Goal: Task Accomplishment & Management: Use online tool/utility

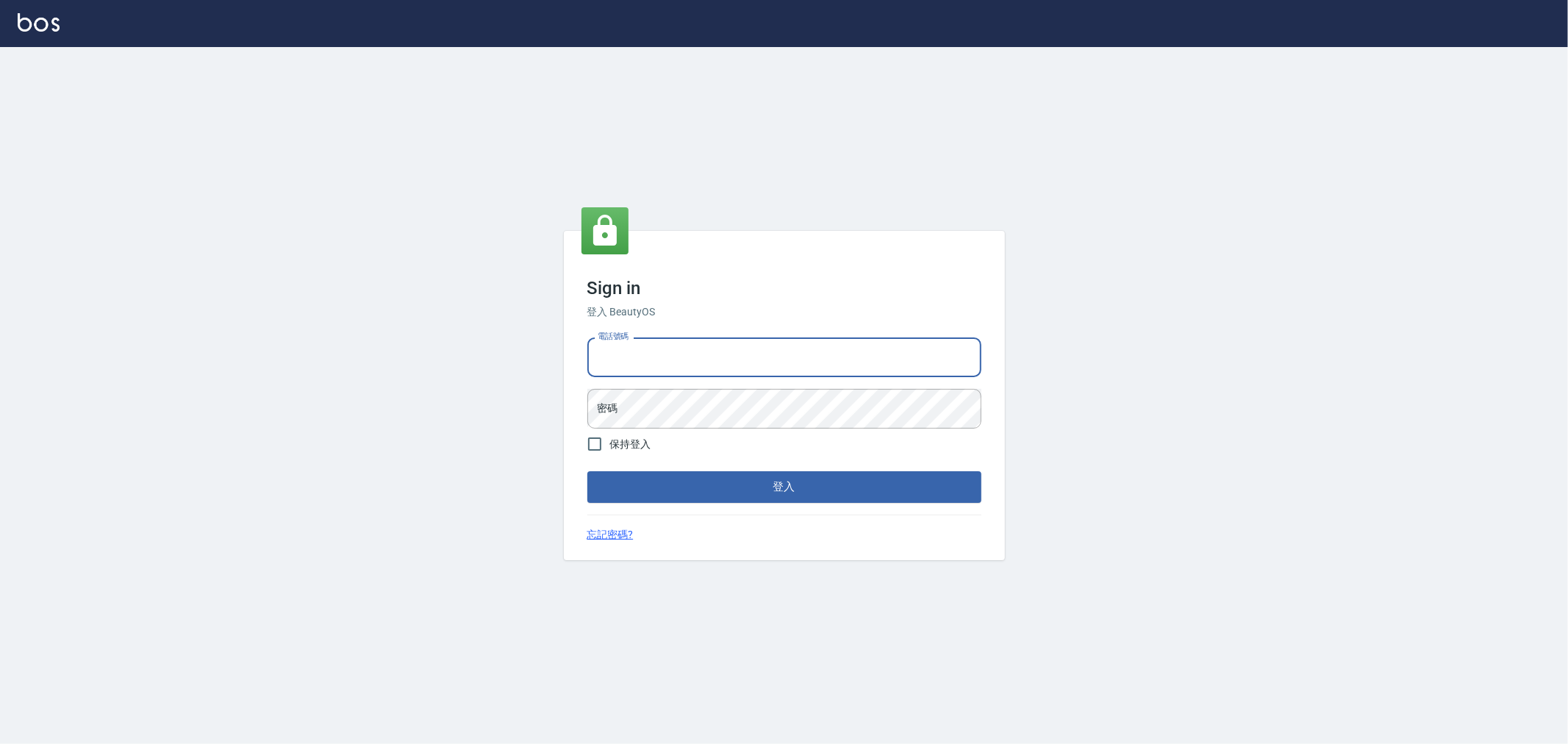
click at [642, 366] on input "電話號碼" at bounding box center [784, 357] width 394 height 39
type input "0955467459"
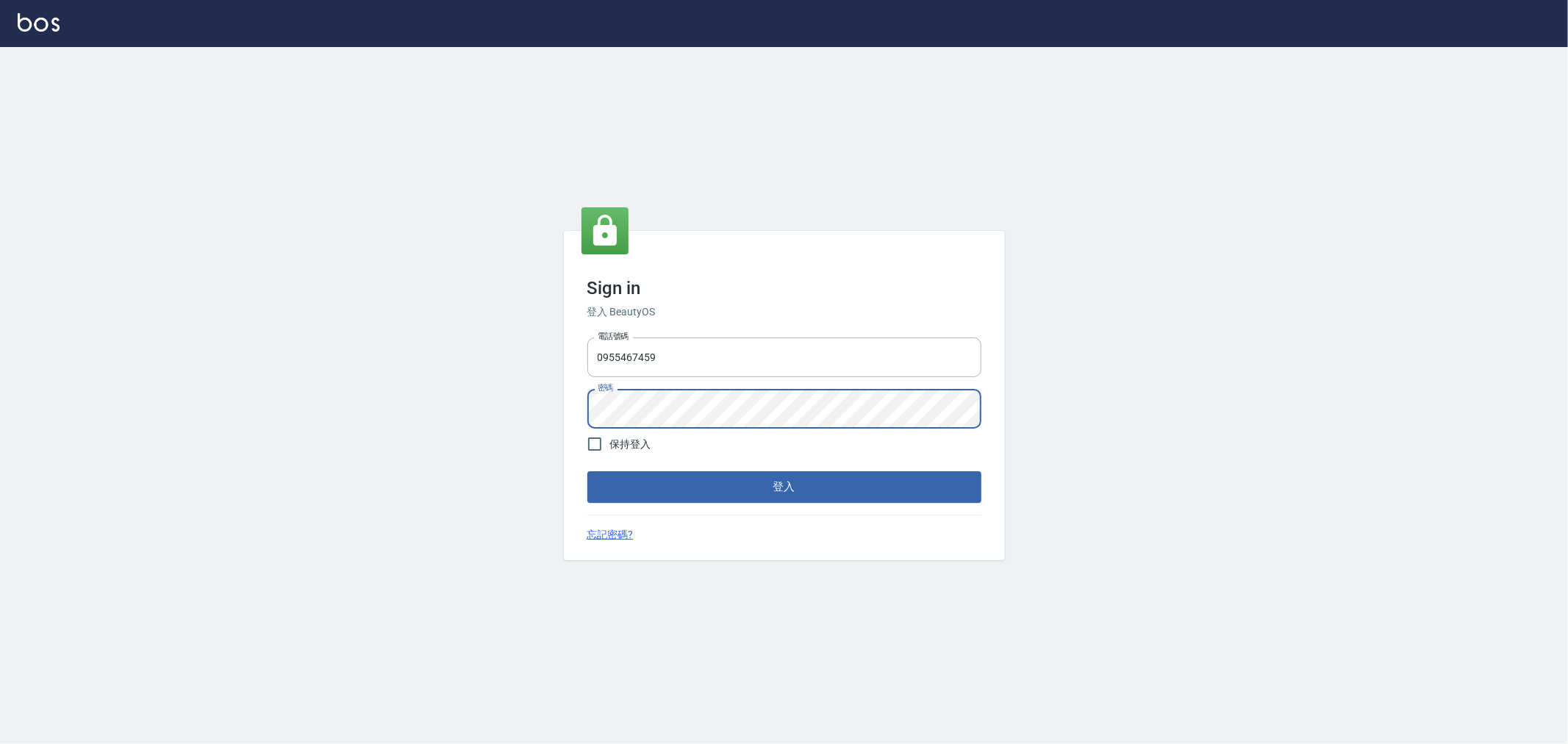
click at [587, 471] on button "登入" at bounding box center [784, 486] width 394 height 31
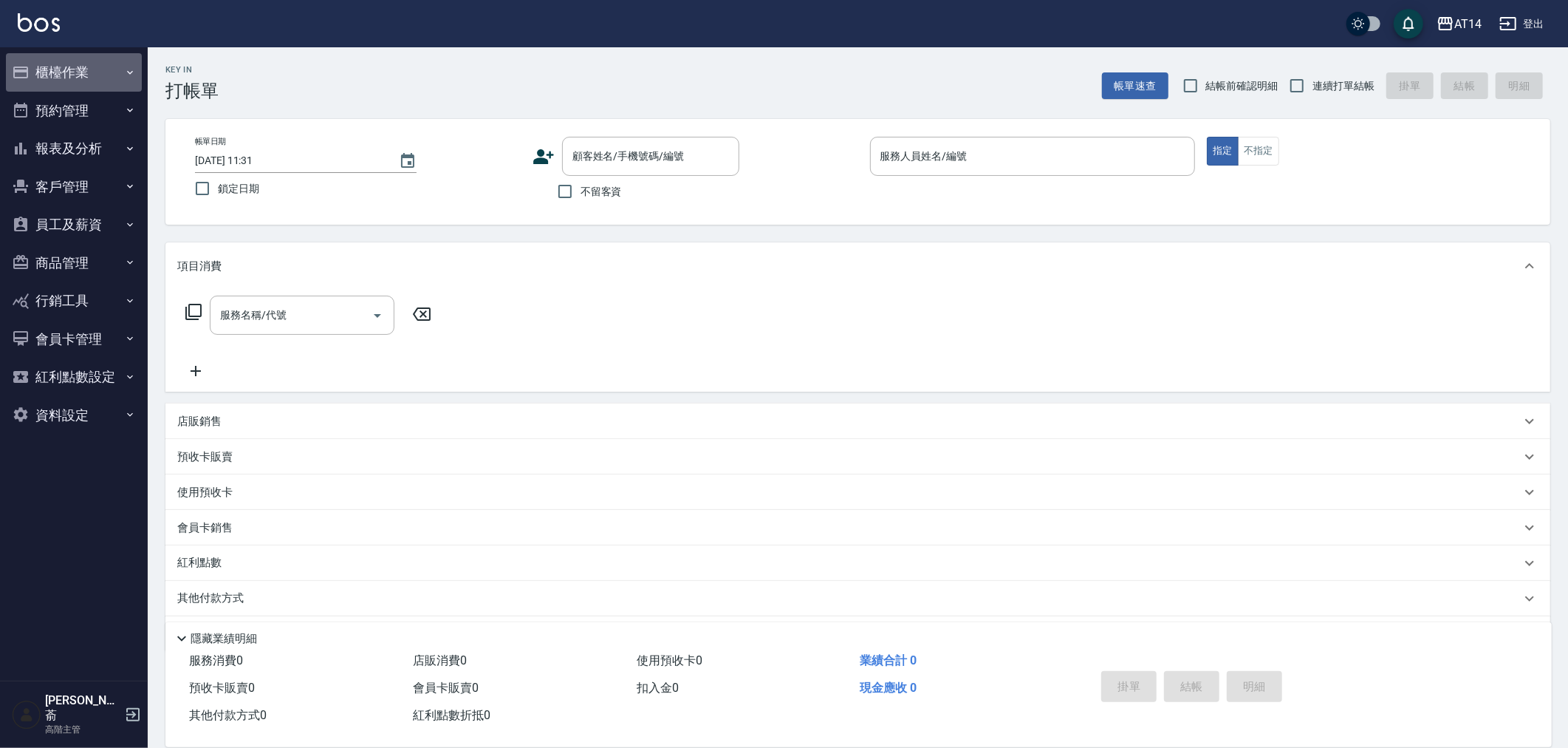
click at [72, 68] on button "櫃檯作業" at bounding box center [74, 72] width 136 height 38
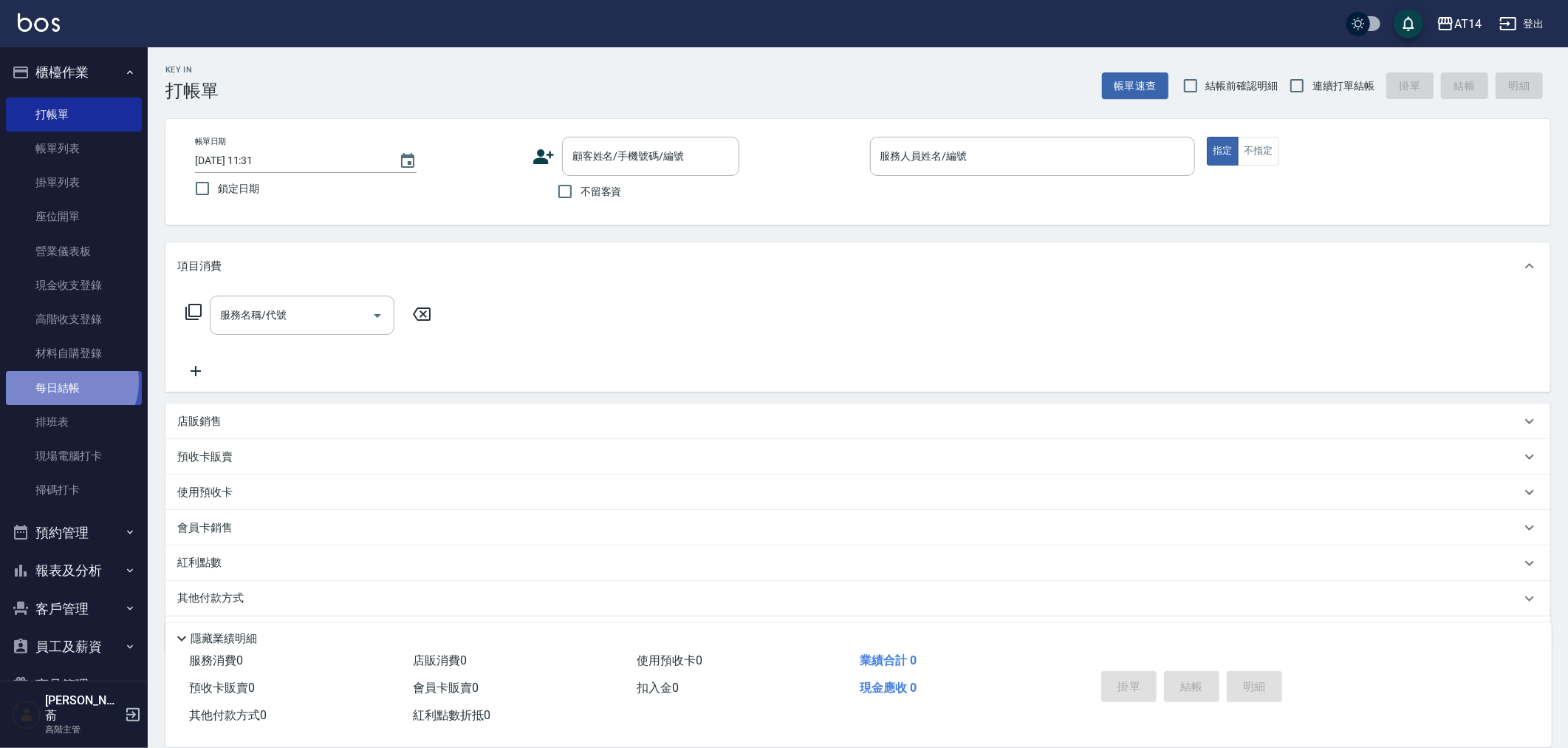
click at [67, 381] on link "每日結帳" at bounding box center [74, 388] width 136 height 34
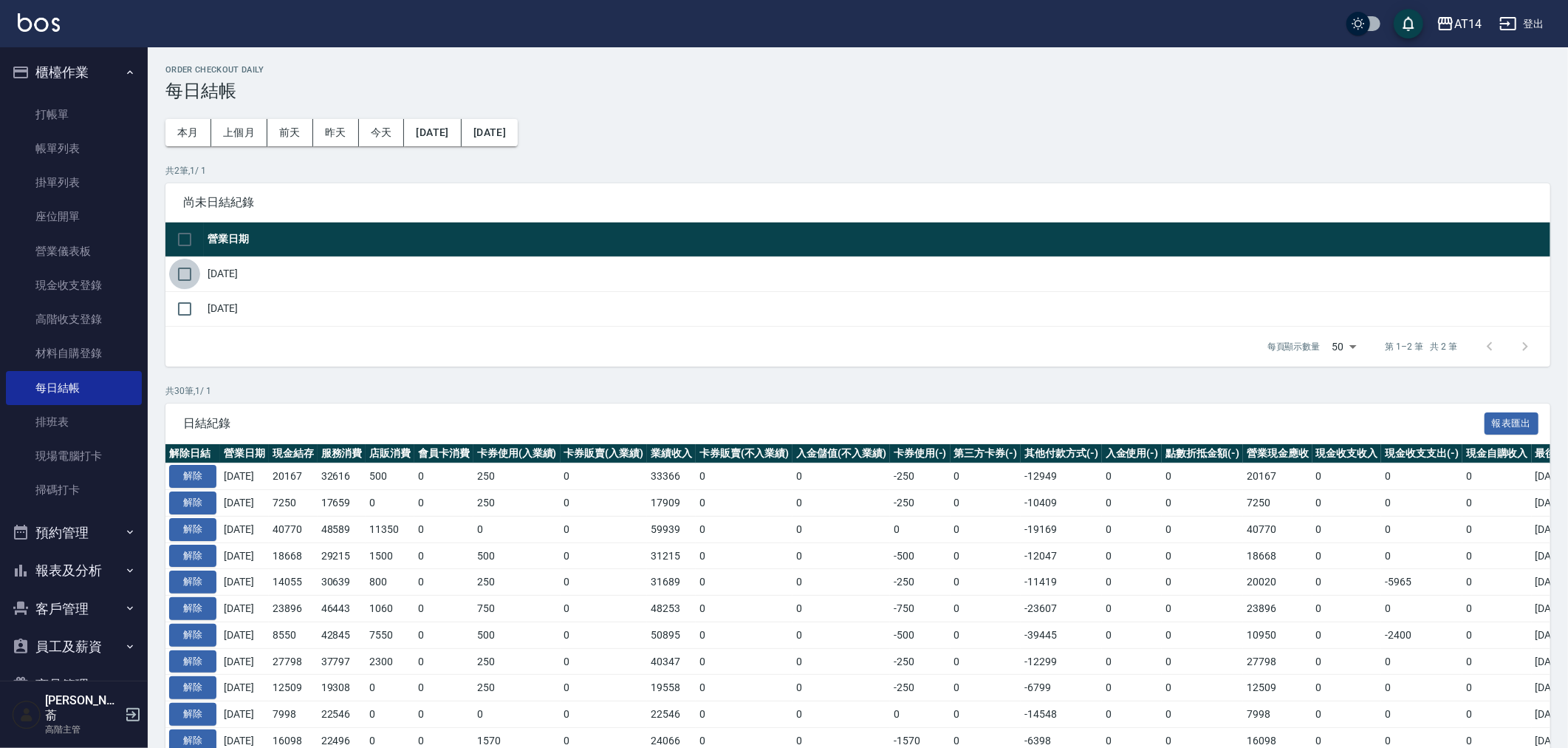
click at [185, 269] on input "checkbox" at bounding box center [184, 274] width 31 height 31
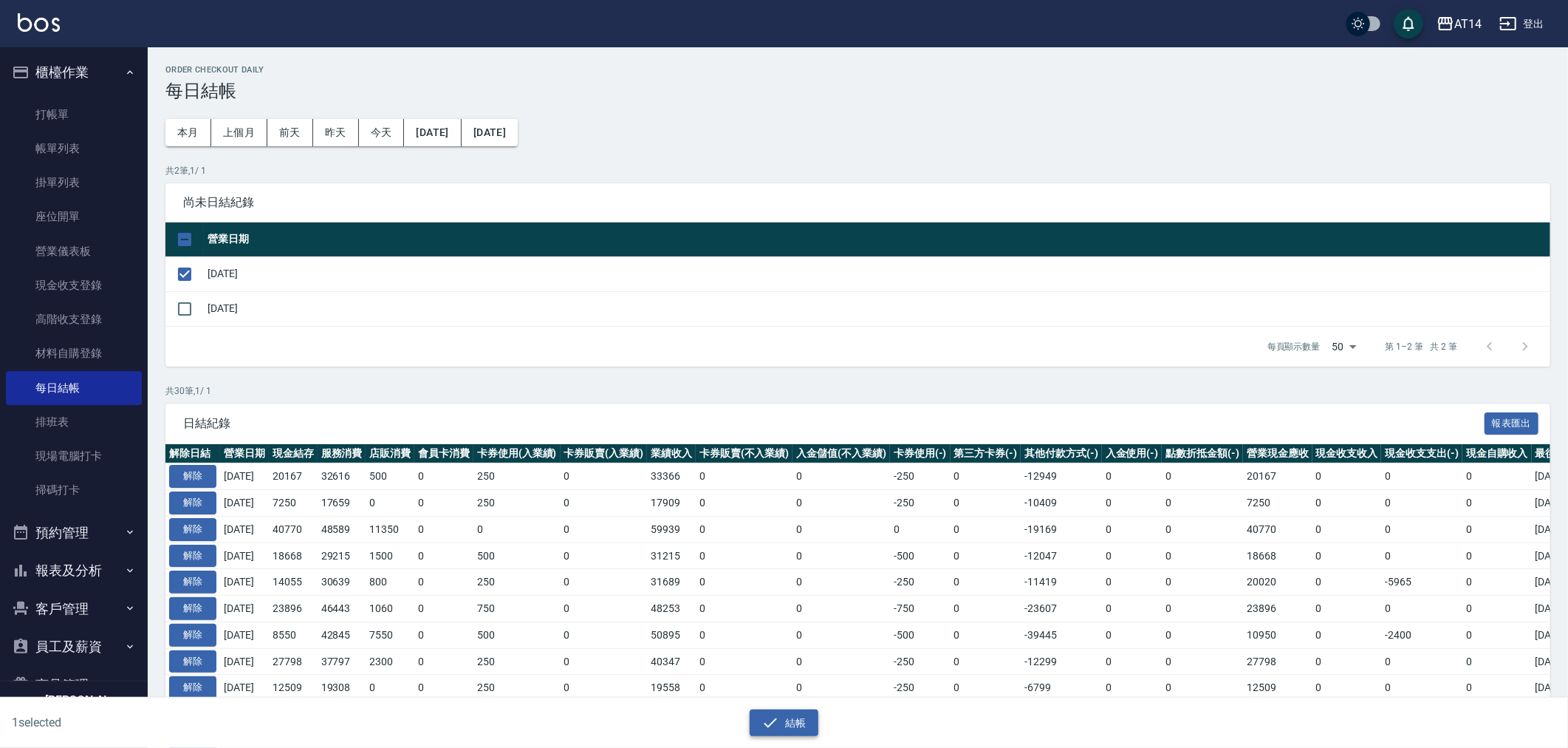
click at [773, 720] on icon "button" at bounding box center [770, 722] width 18 height 18
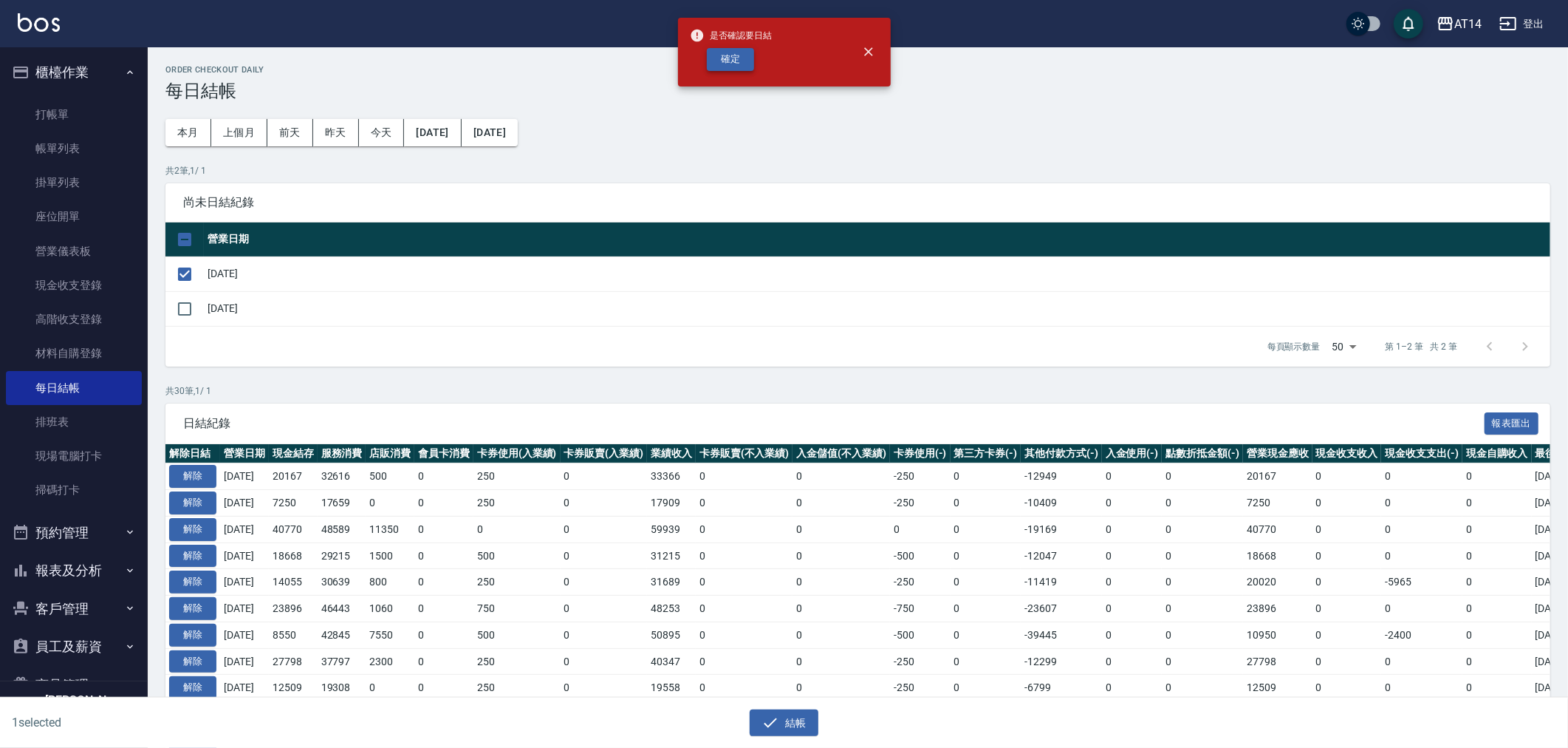
click at [722, 69] on button "確定" at bounding box center [730, 59] width 47 height 23
checkbox input "false"
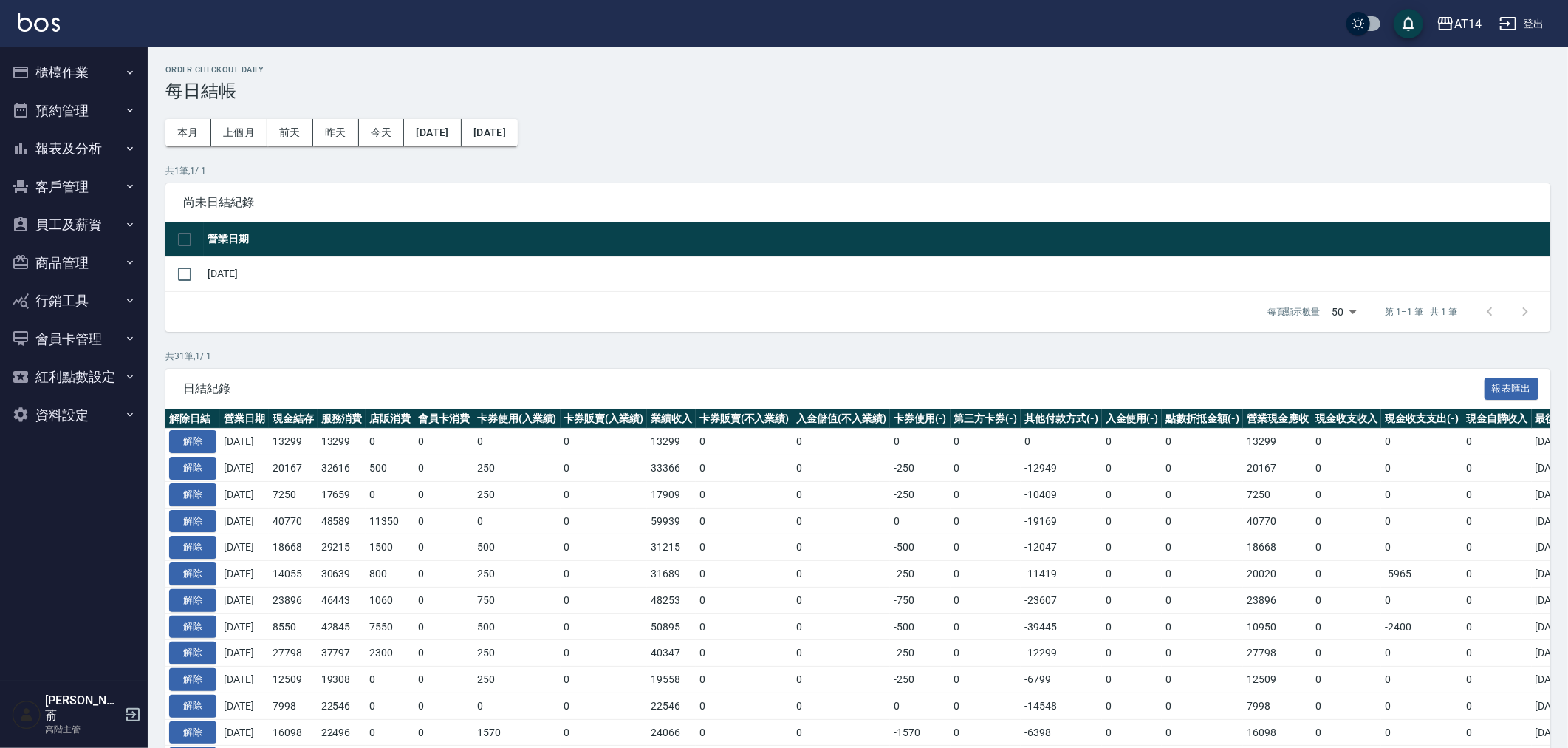
click at [84, 72] on button "櫃檯作業" at bounding box center [74, 72] width 136 height 38
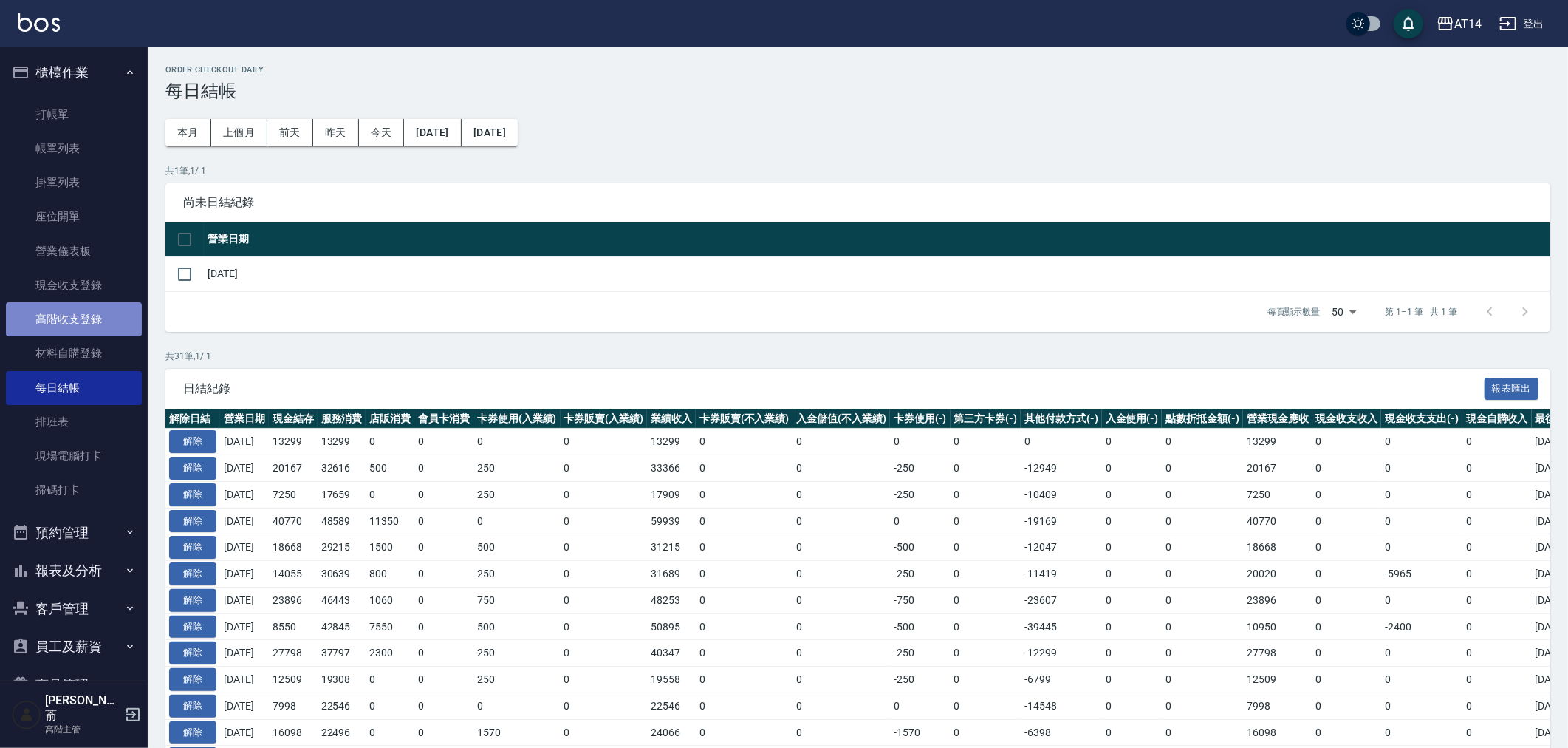
click at [86, 323] on link "高階收支登錄" at bounding box center [74, 319] width 136 height 34
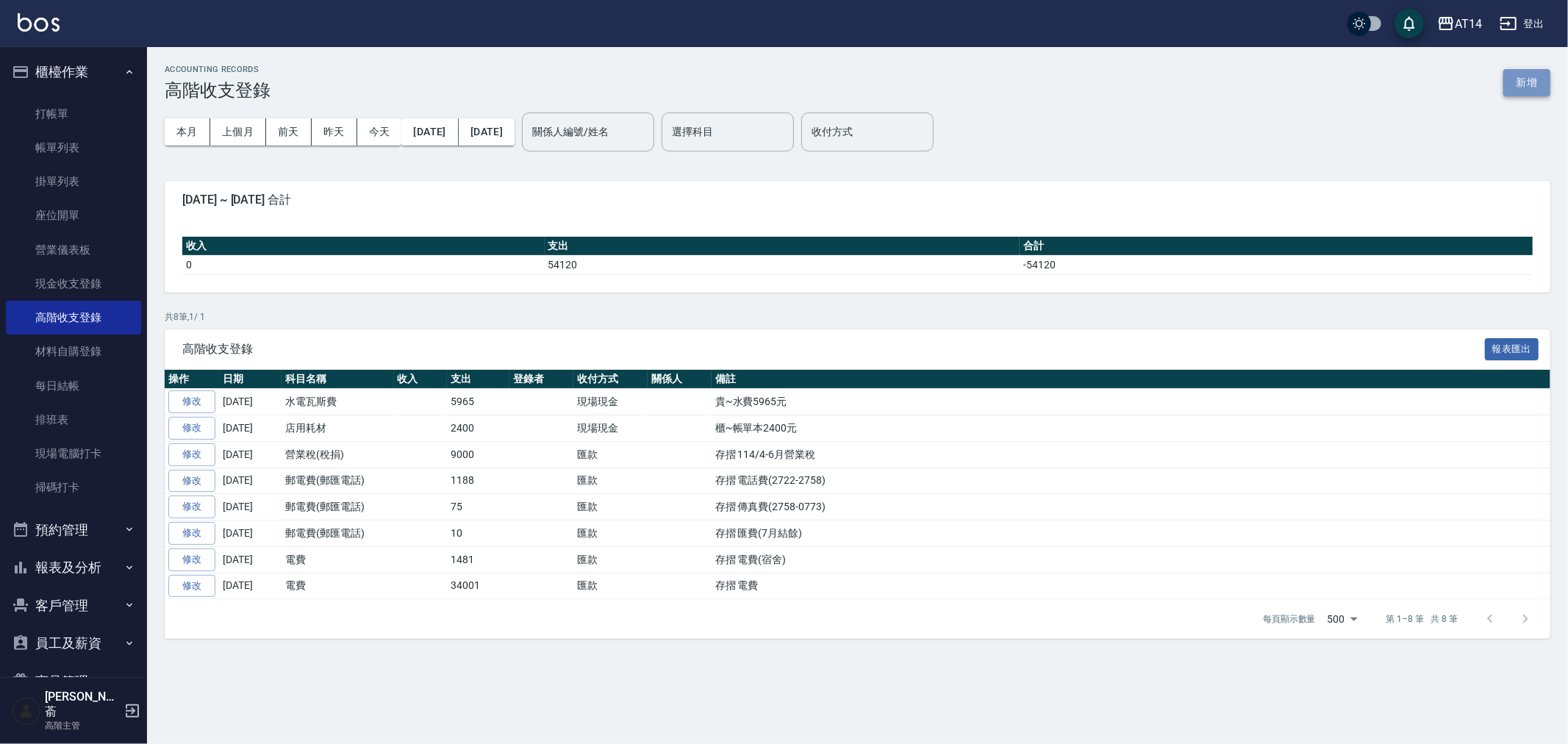
click at [1531, 84] on button "新增" at bounding box center [1526, 82] width 47 height 27
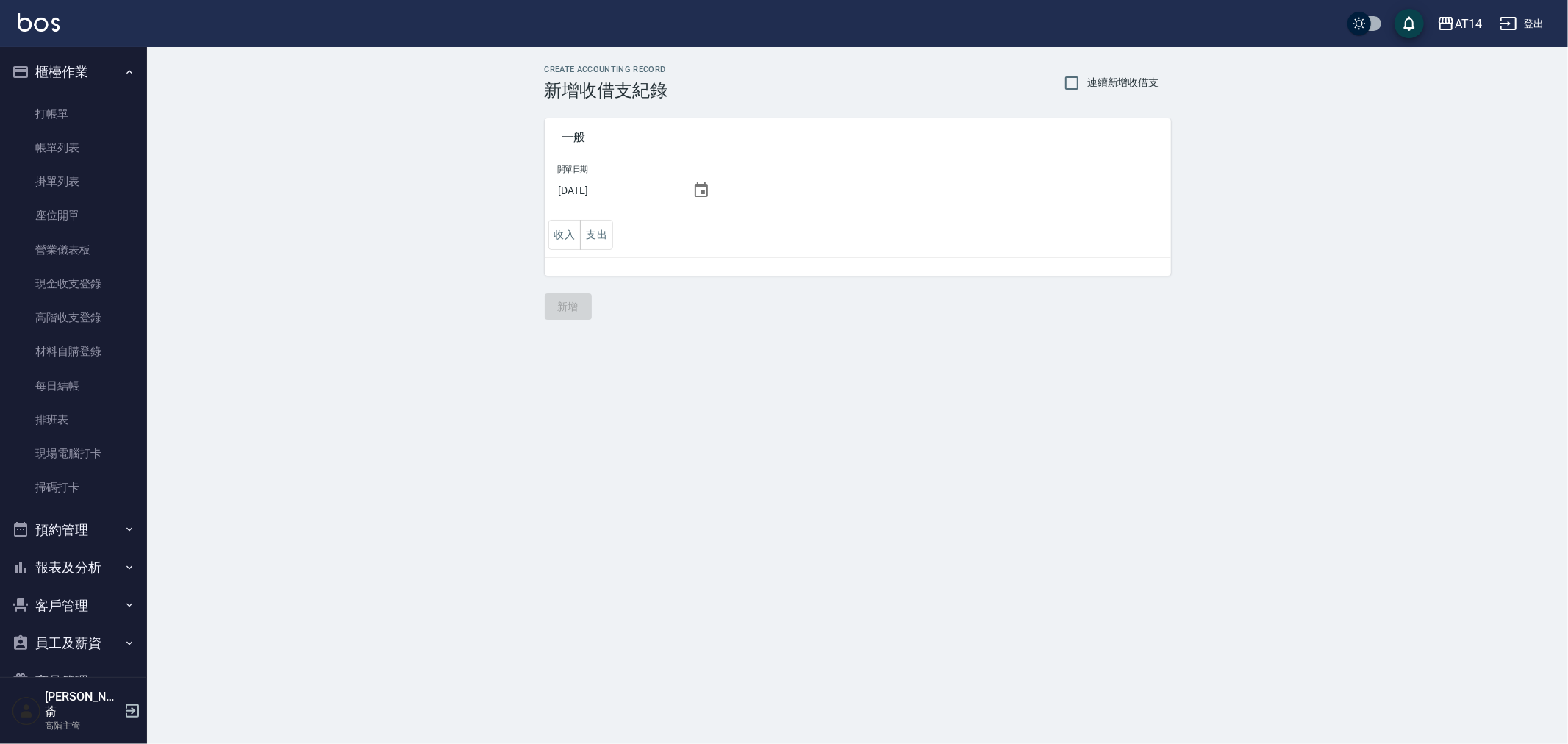
click at [692, 187] on icon at bounding box center [701, 190] width 18 height 18
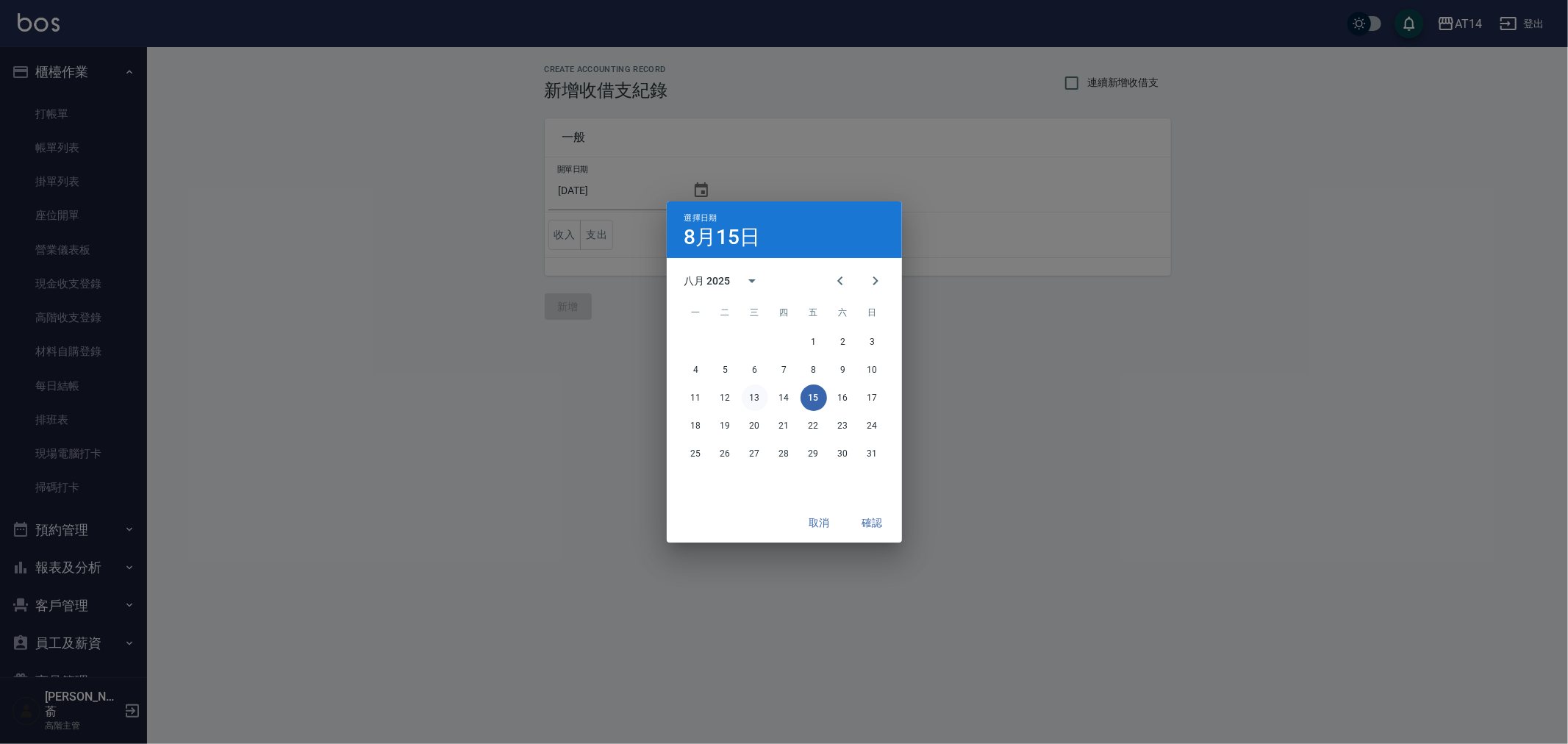
click at [758, 392] on button "13" at bounding box center [755, 397] width 26 height 26
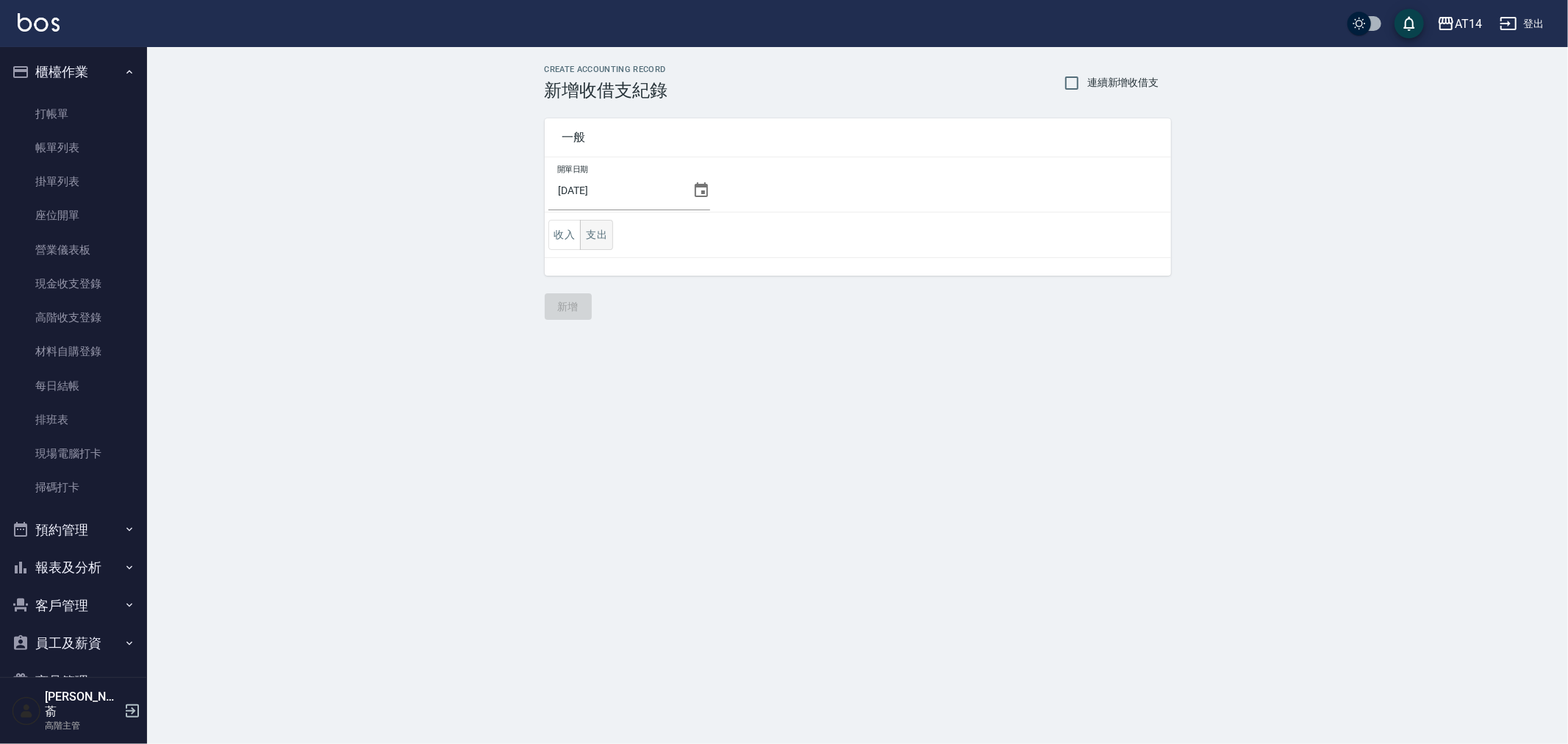
click at [596, 236] on button "支出" at bounding box center [596, 235] width 33 height 30
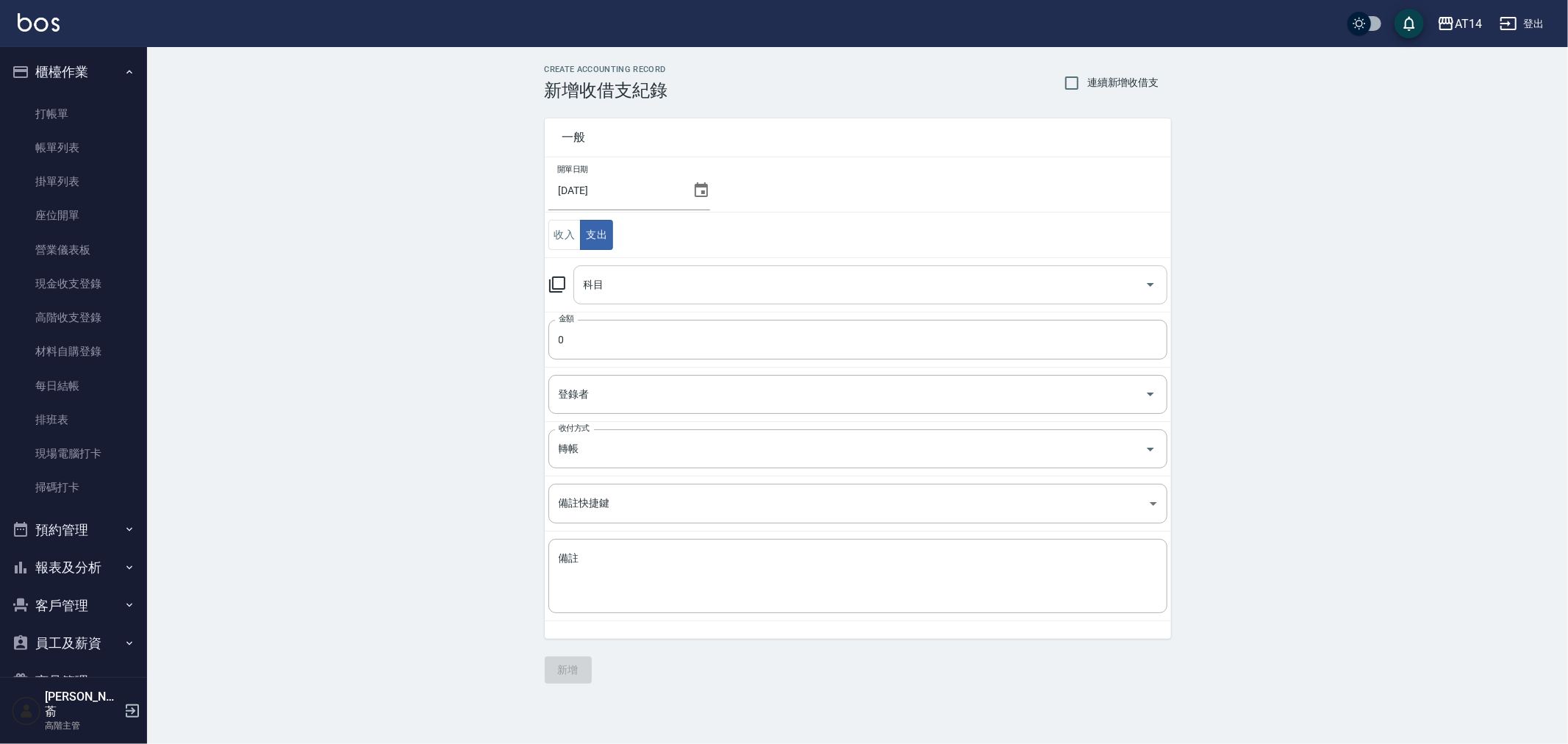
click at [636, 297] on input "科目" at bounding box center [859, 284] width 558 height 26
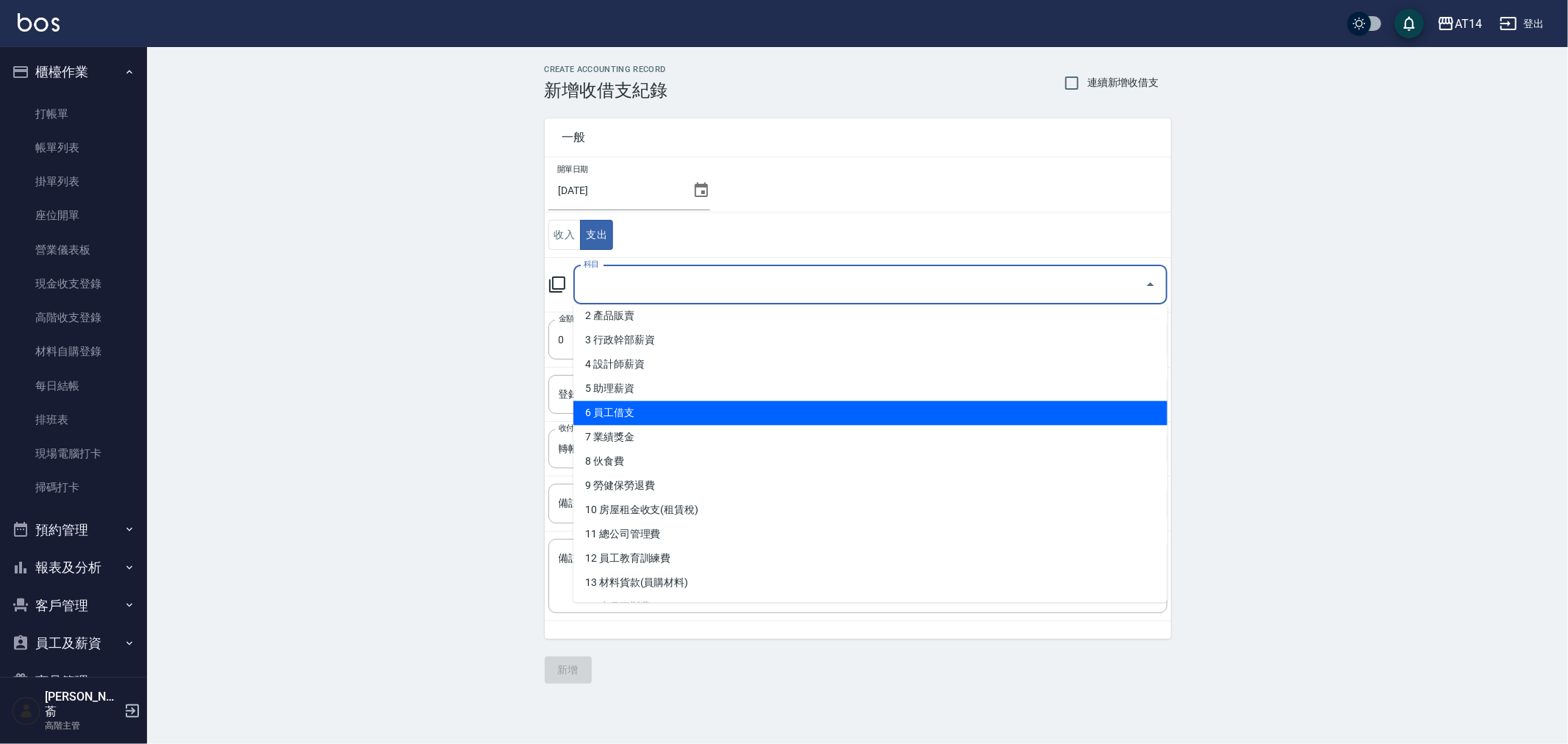
scroll to position [81, 0]
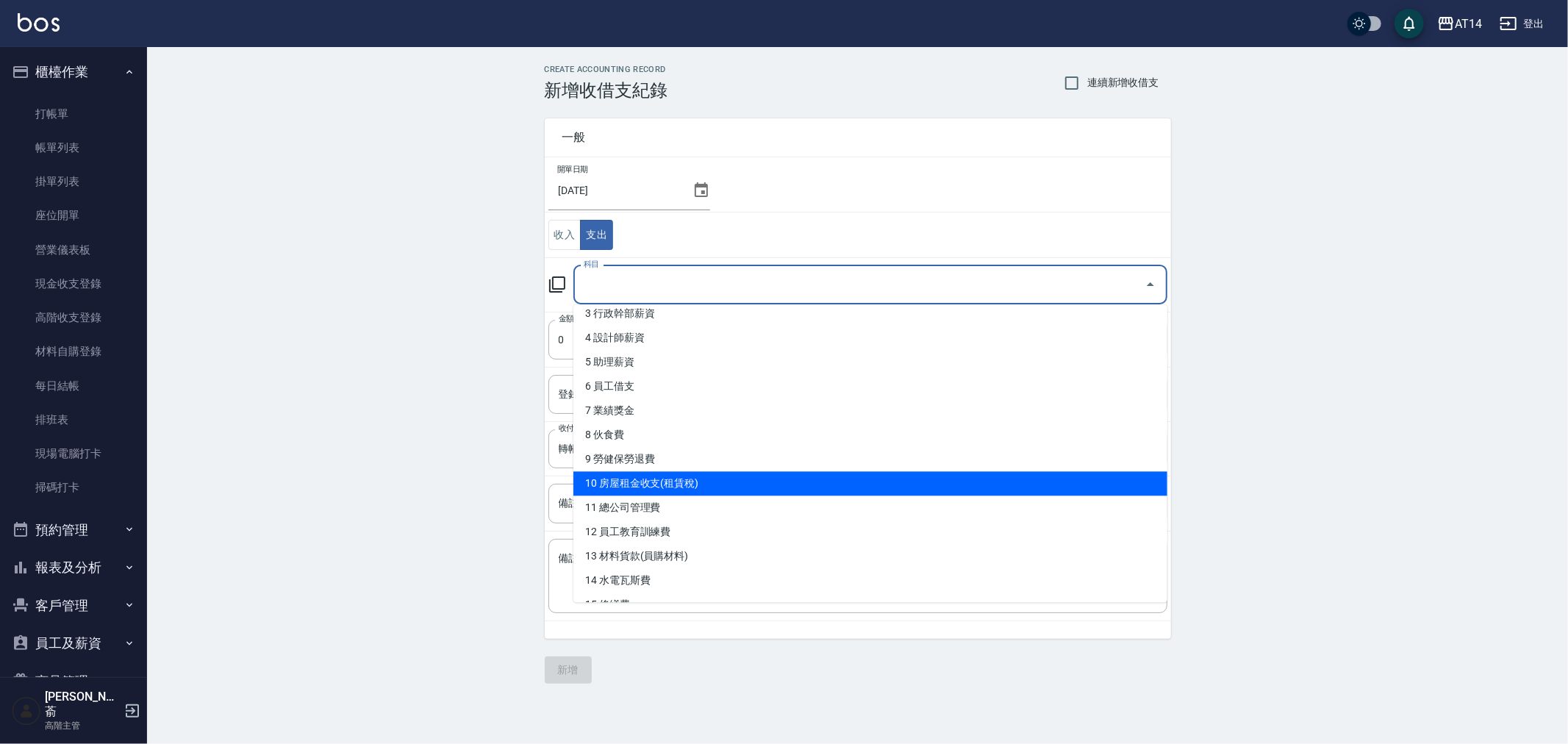
click at [724, 481] on li "10 房屋租金收支(租賃稅)" at bounding box center [870, 482] width 594 height 24
type input "10 房屋租金收支(租賃稅)"
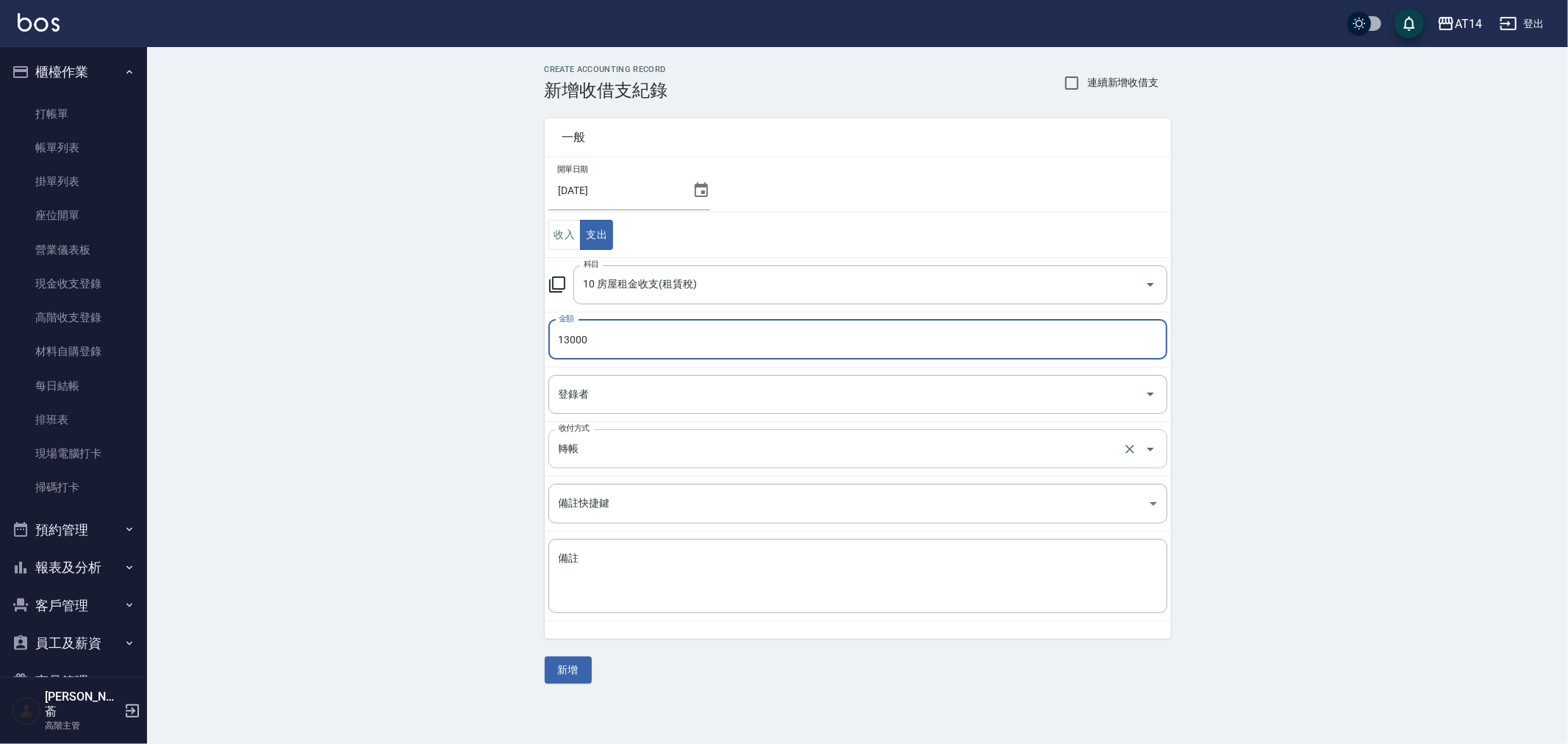
type input "13000"
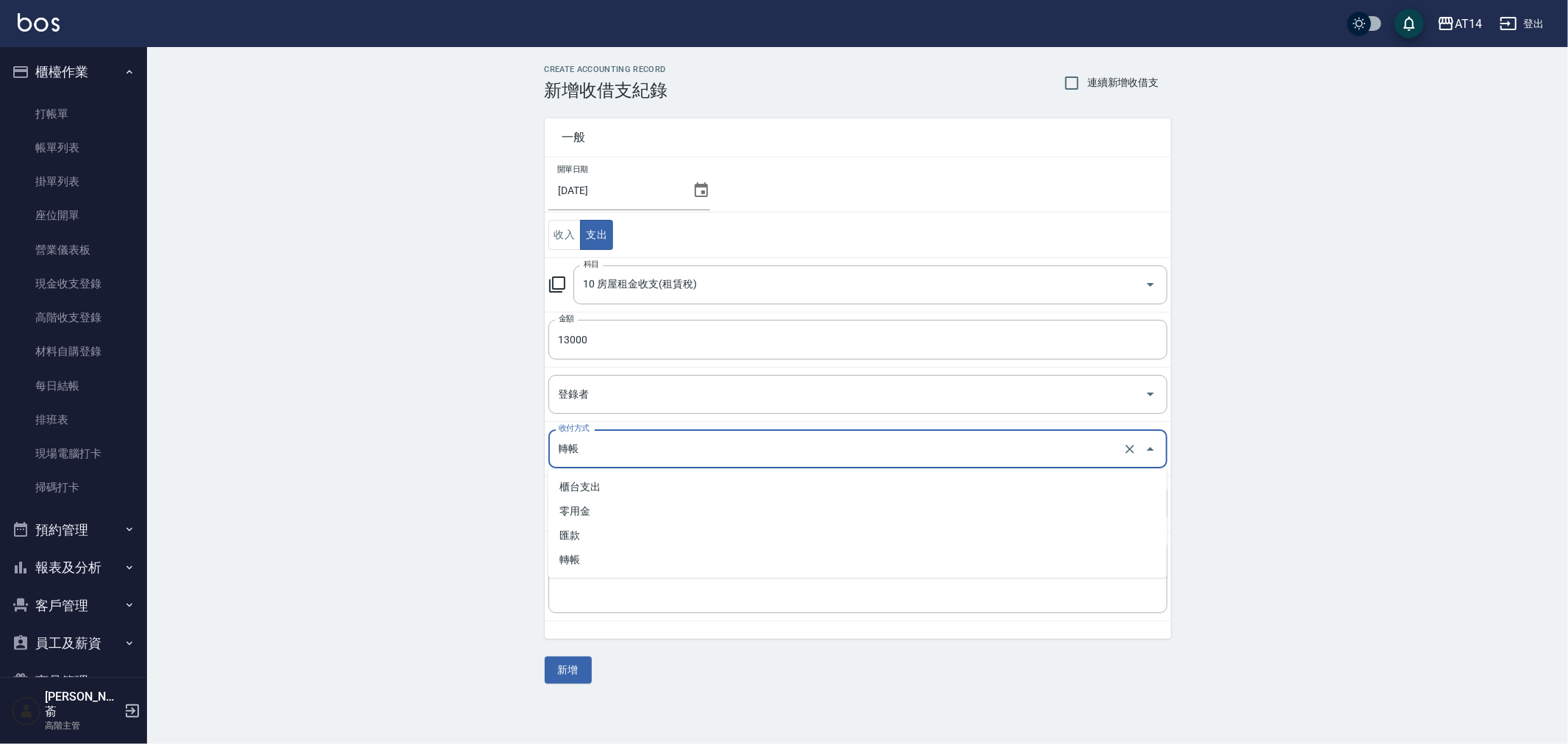
click at [599, 440] on input "轉帳" at bounding box center [837, 448] width 564 height 26
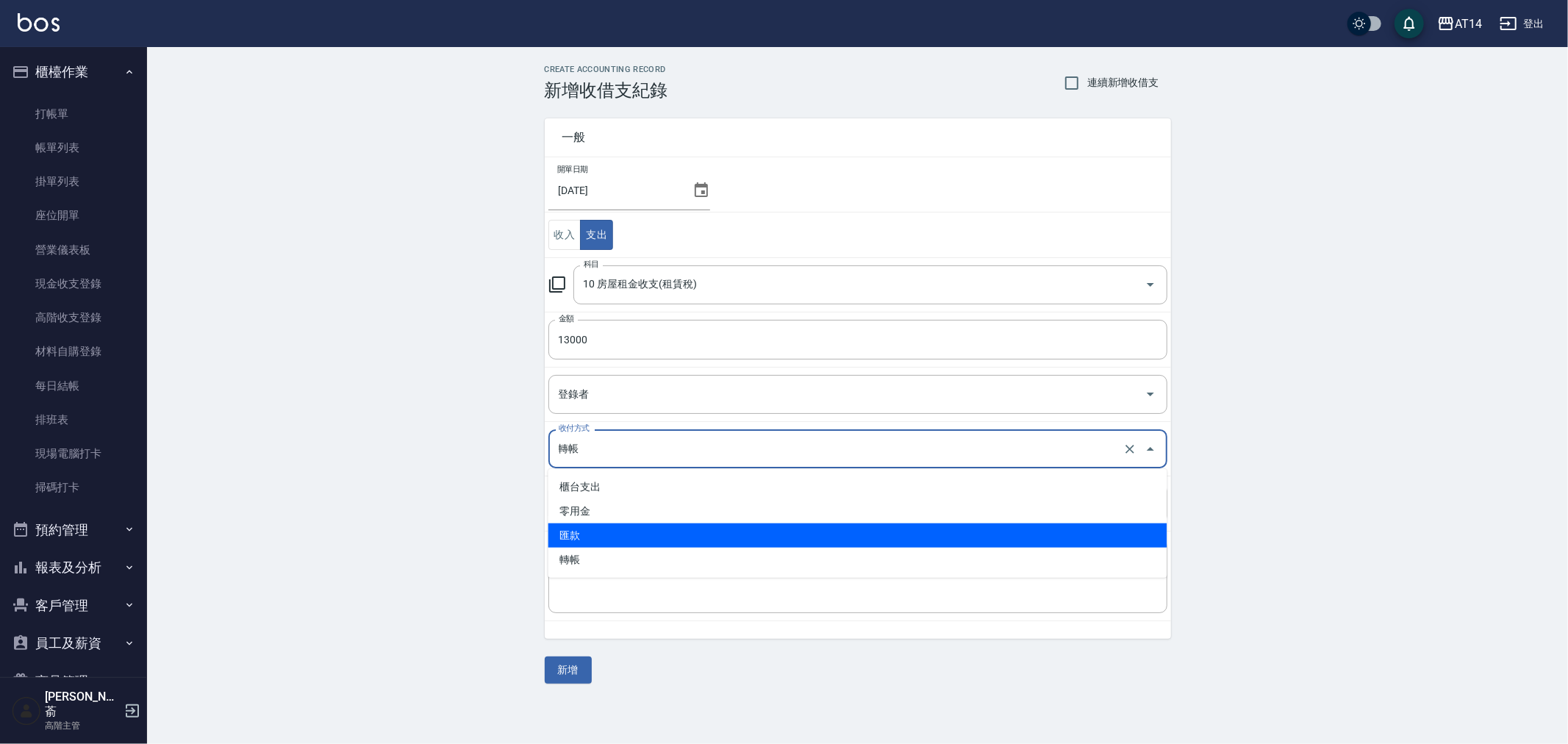
click at [618, 537] on li "匯款" at bounding box center [857, 535] width 619 height 24
type input "匯款"
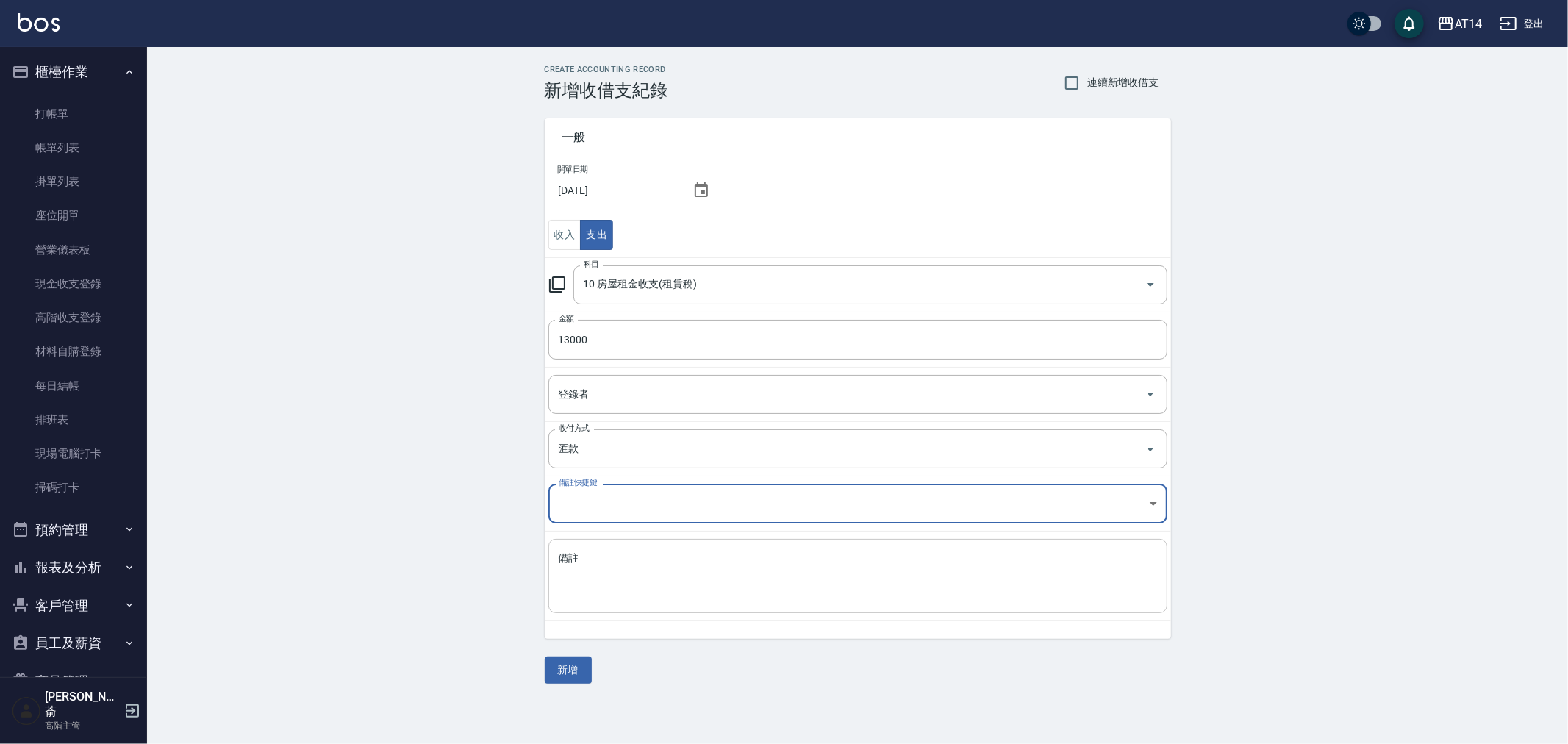
click at [609, 568] on textarea "備註" at bounding box center [857, 576] width 599 height 50
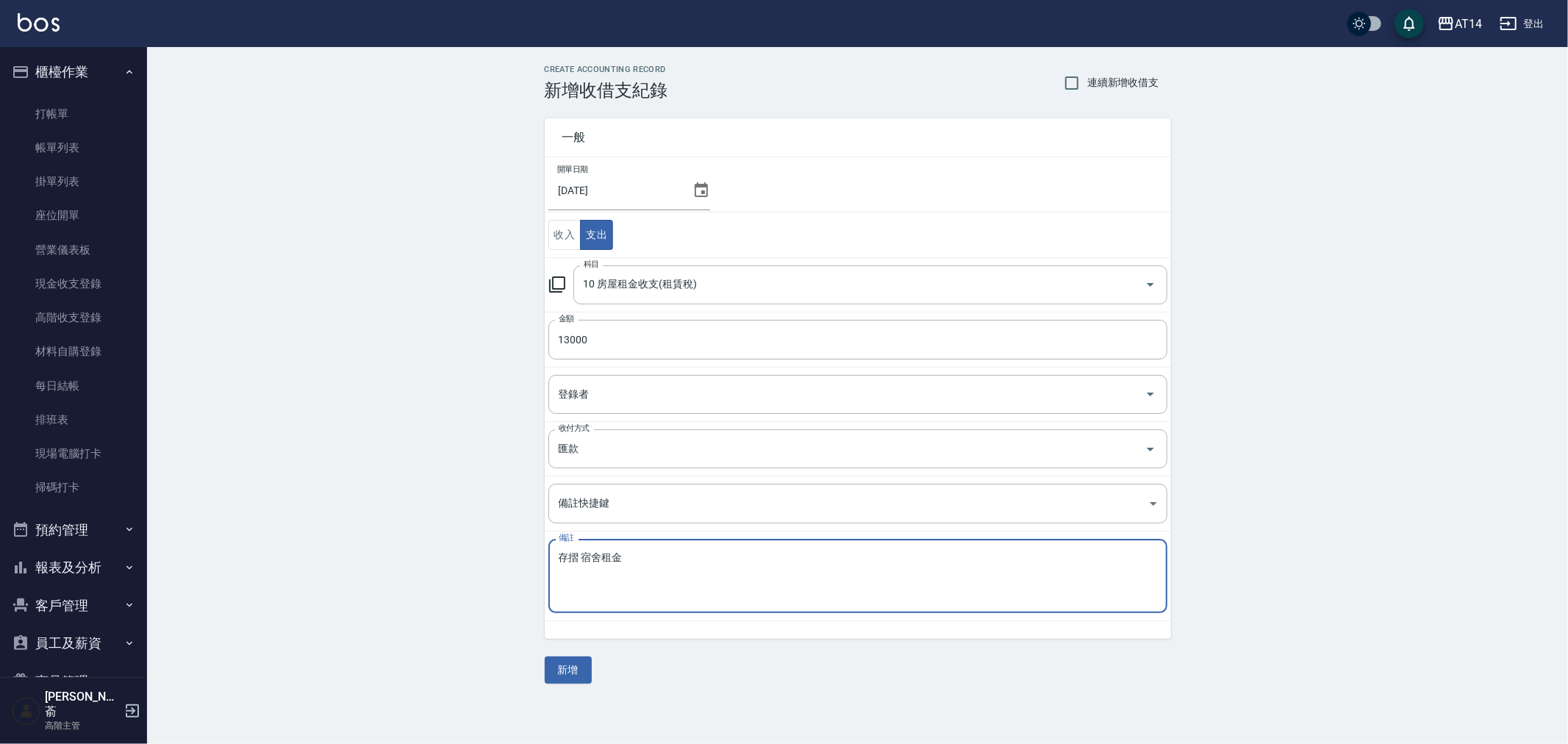
drag, startPoint x: 630, startPoint y: 557, endPoint x: 563, endPoint y: 557, distance: 67.0
click at [562, 557] on textarea "存摺 宿舍租金" at bounding box center [857, 576] width 599 height 50
type textarea "存摺 宿舍租金"
click at [575, 669] on button "新增" at bounding box center [568, 670] width 47 height 27
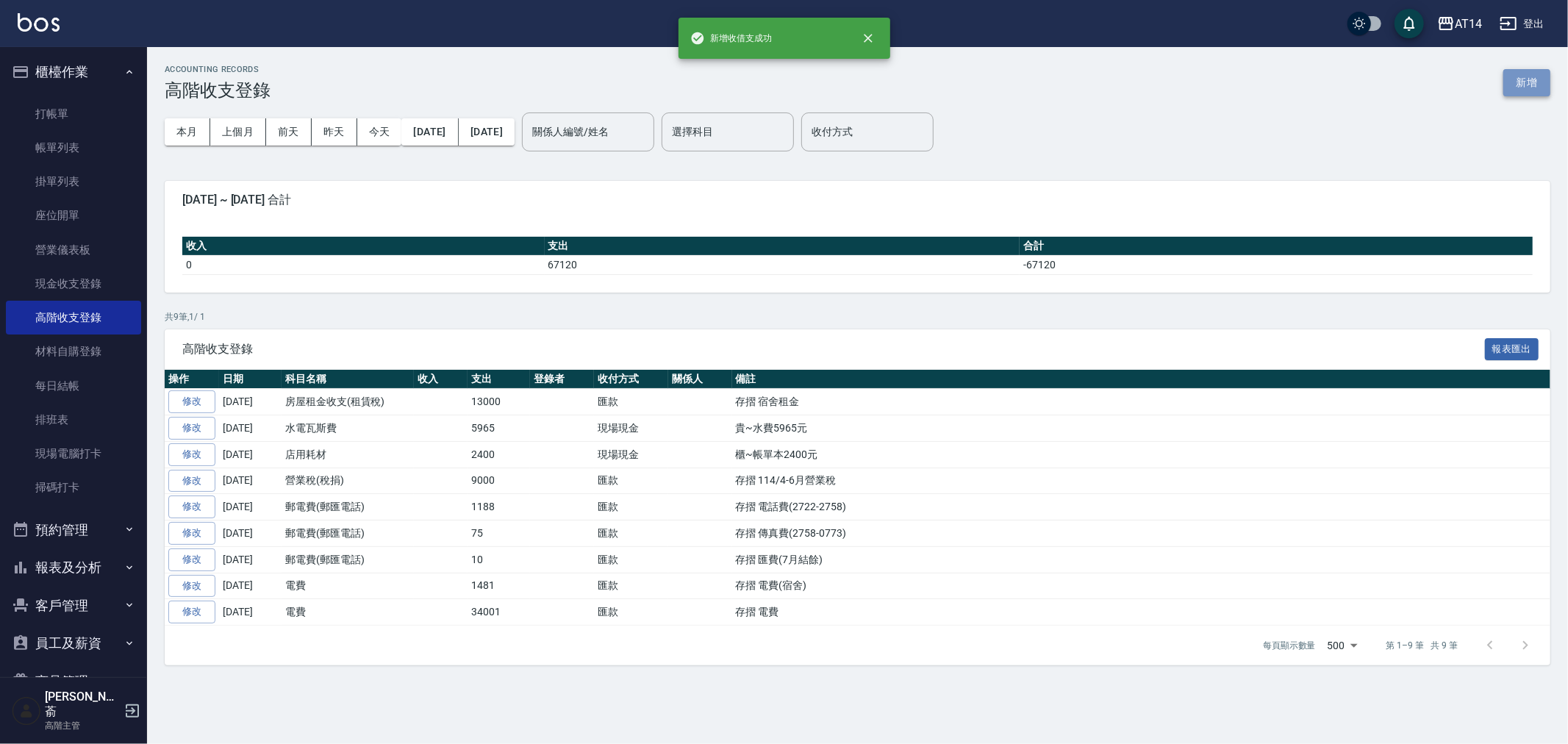
click at [1516, 76] on button "新增" at bounding box center [1526, 82] width 47 height 27
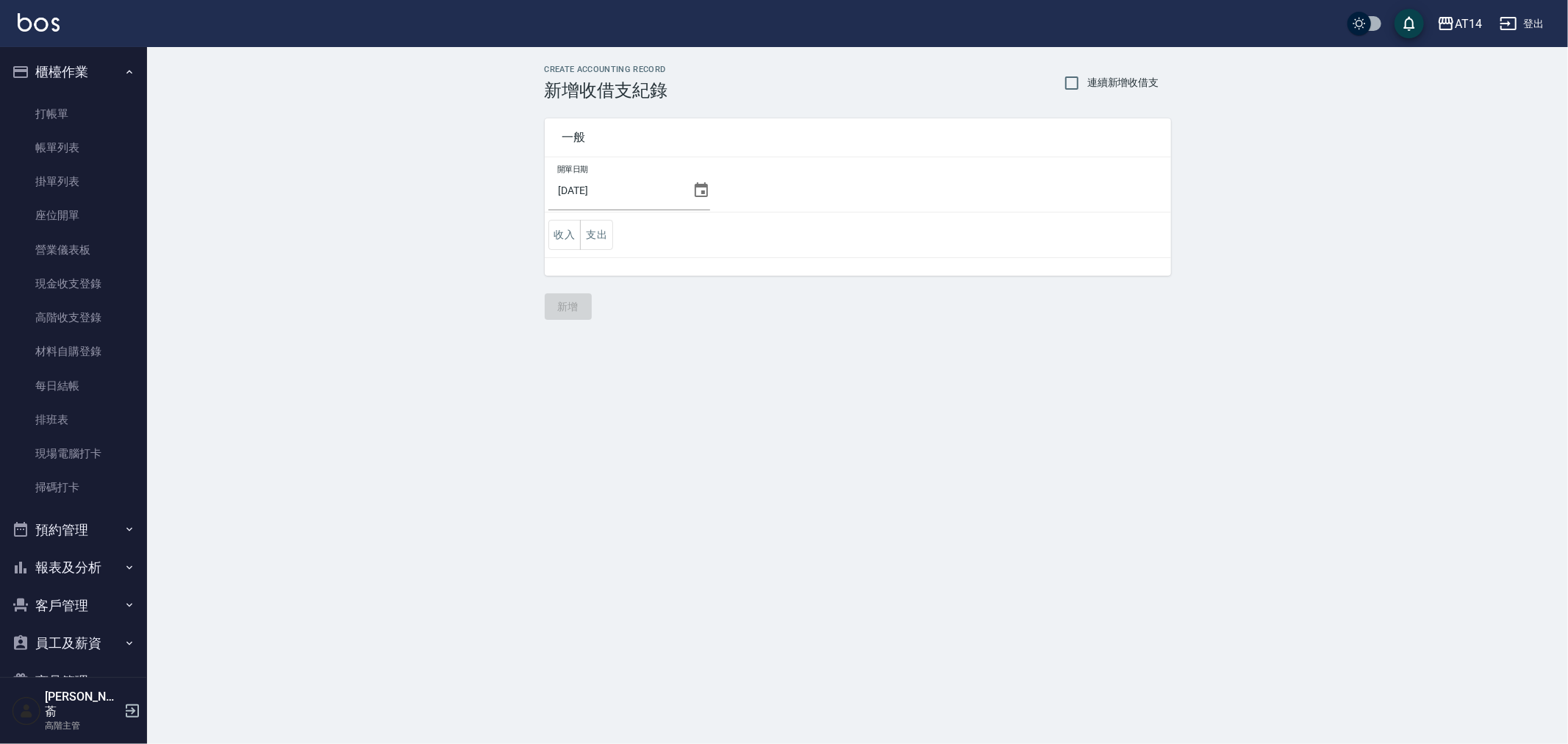
click at [695, 184] on icon at bounding box center [701, 189] width 13 height 15
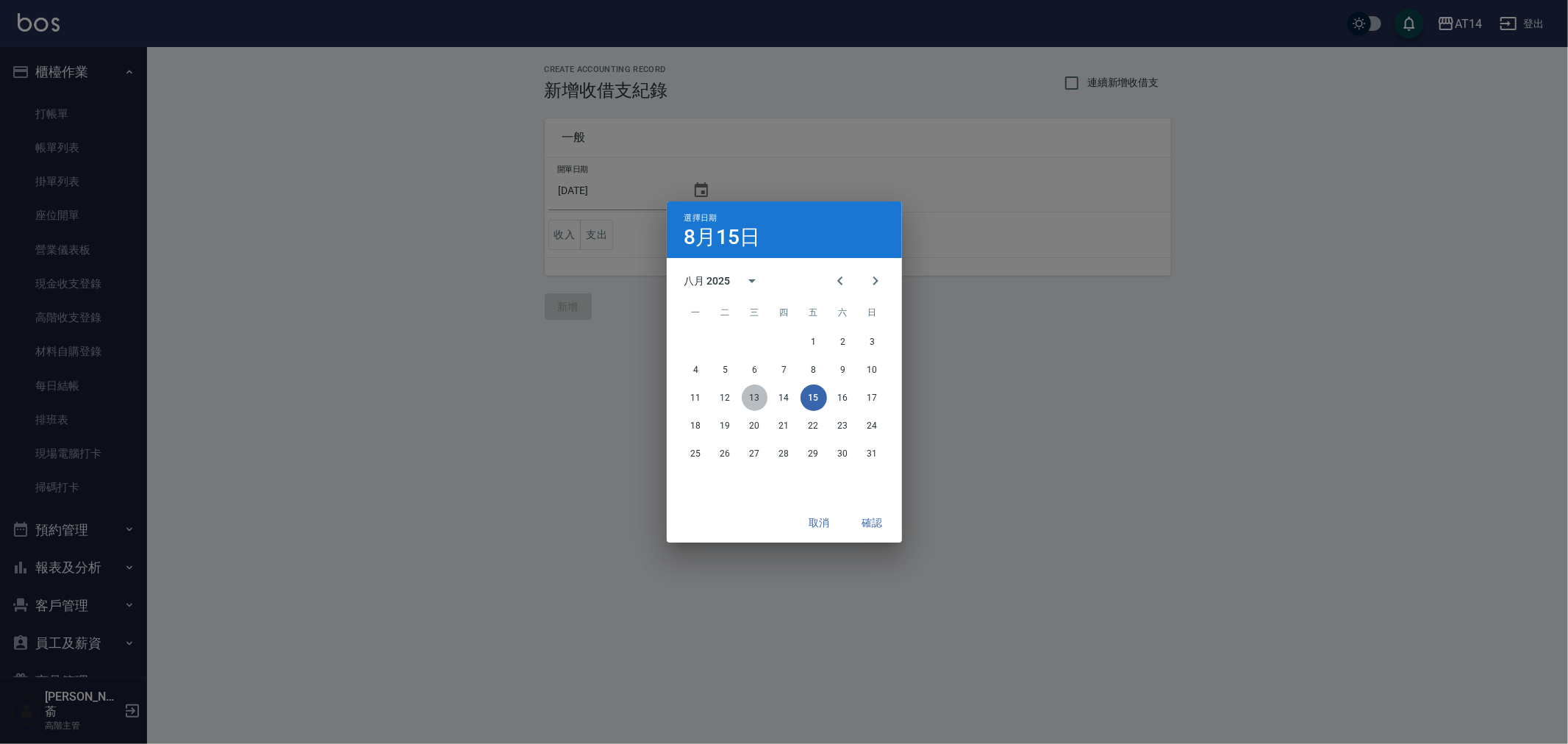
click at [756, 394] on button "13" at bounding box center [755, 397] width 26 height 26
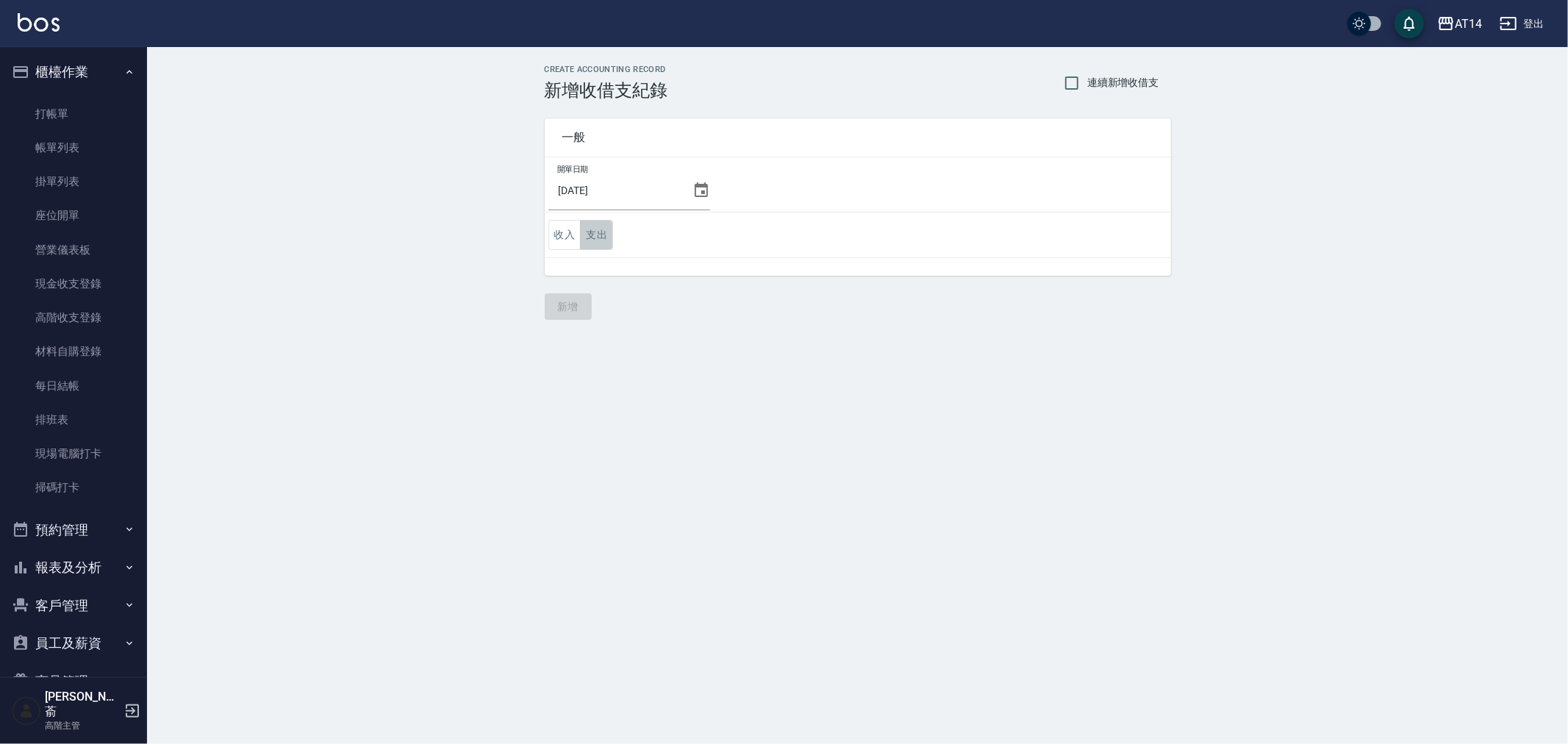
click at [603, 238] on button "支出" at bounding box center [596, 235] width 33 height 30
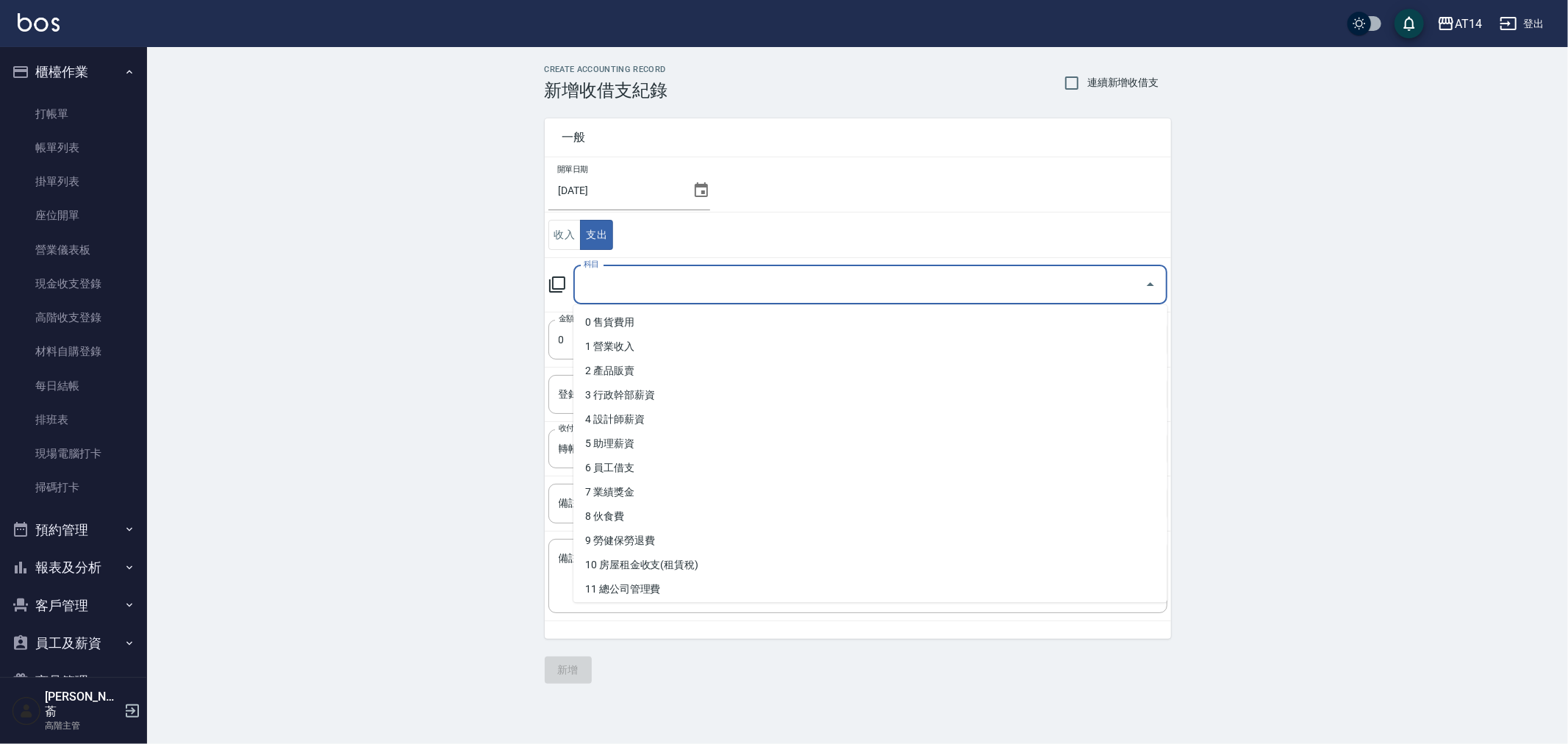
click at [645, 294] on input "科目" at bounding box center [859, 284] width 558 height 26
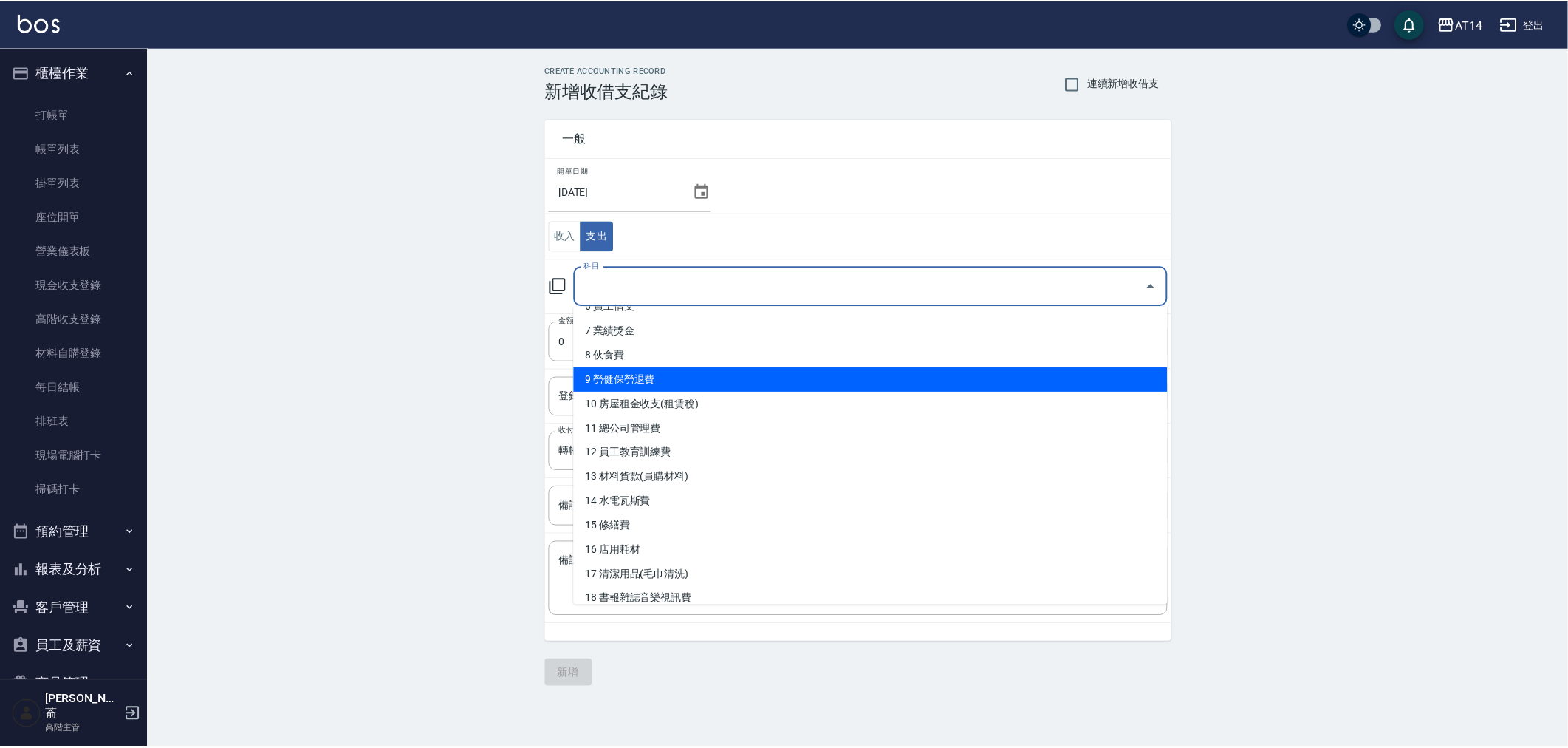
scroll to position [246, 0]
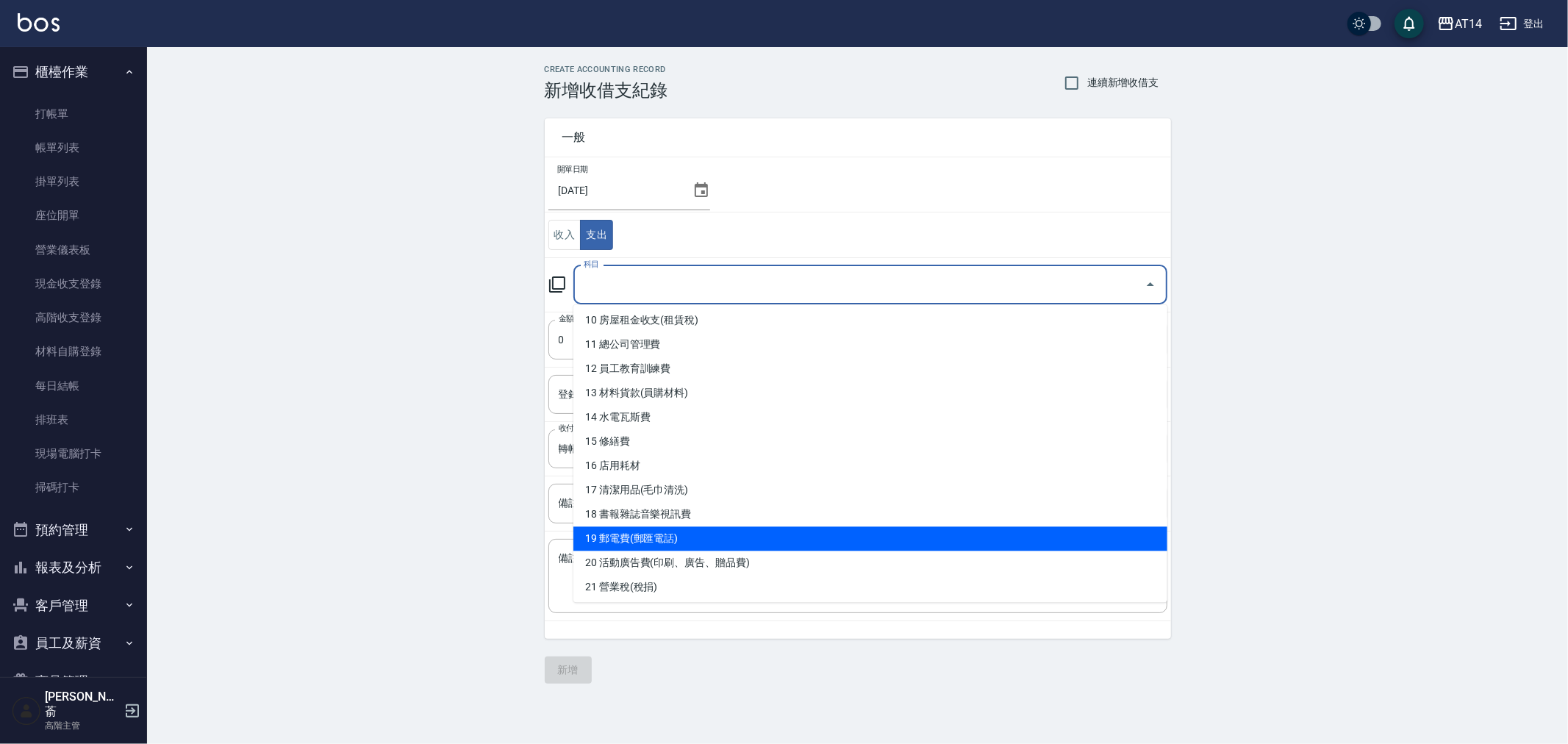
click at [684, 535] on li "19 郵電費(郵匯電話)" at bounding box center [870, 538] width 594 height 24
type input "19 郵電費(郵匯電話)"
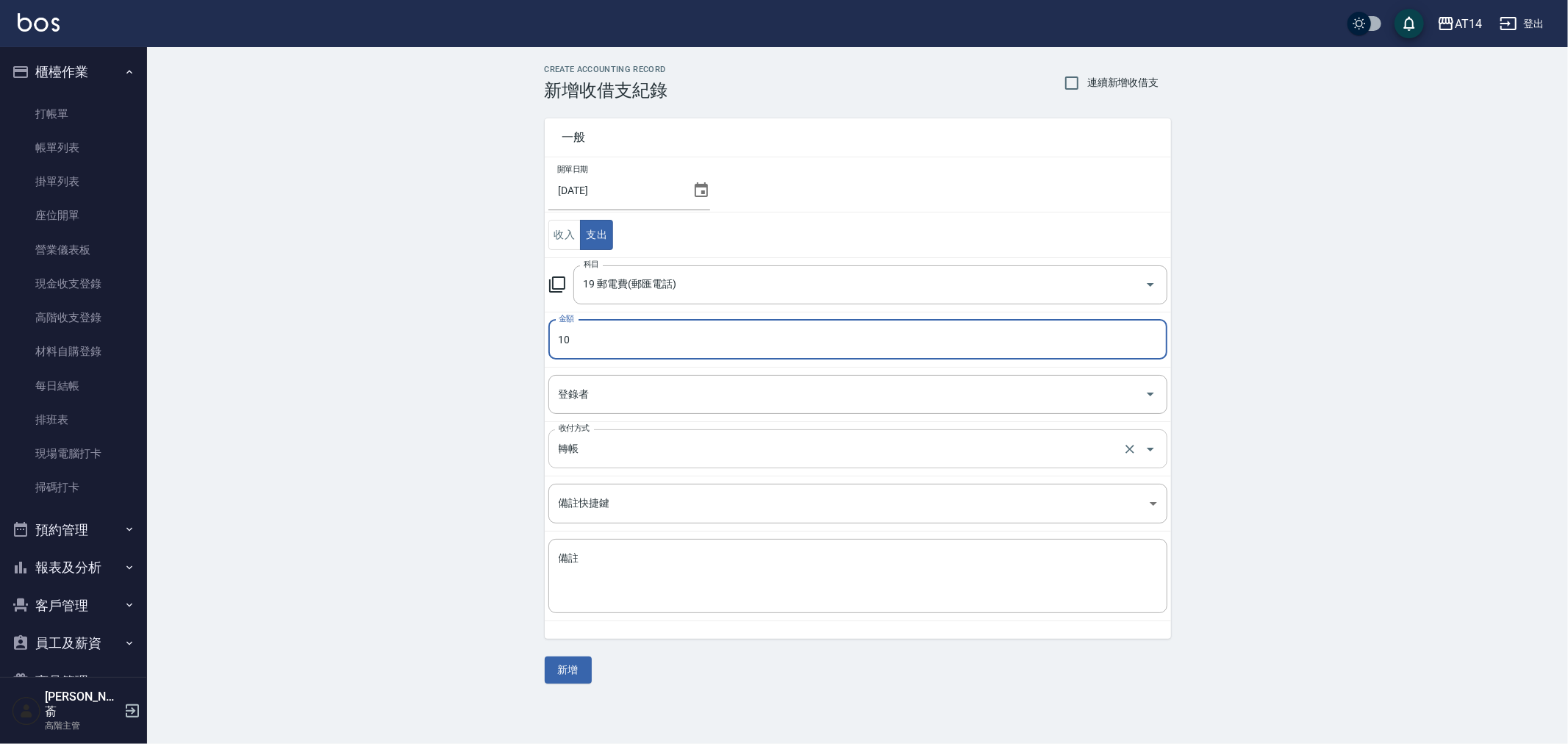
type input "10"
click at [638, 441] on input "轉帳" at bounding box center [837, 448] width 564 height 26
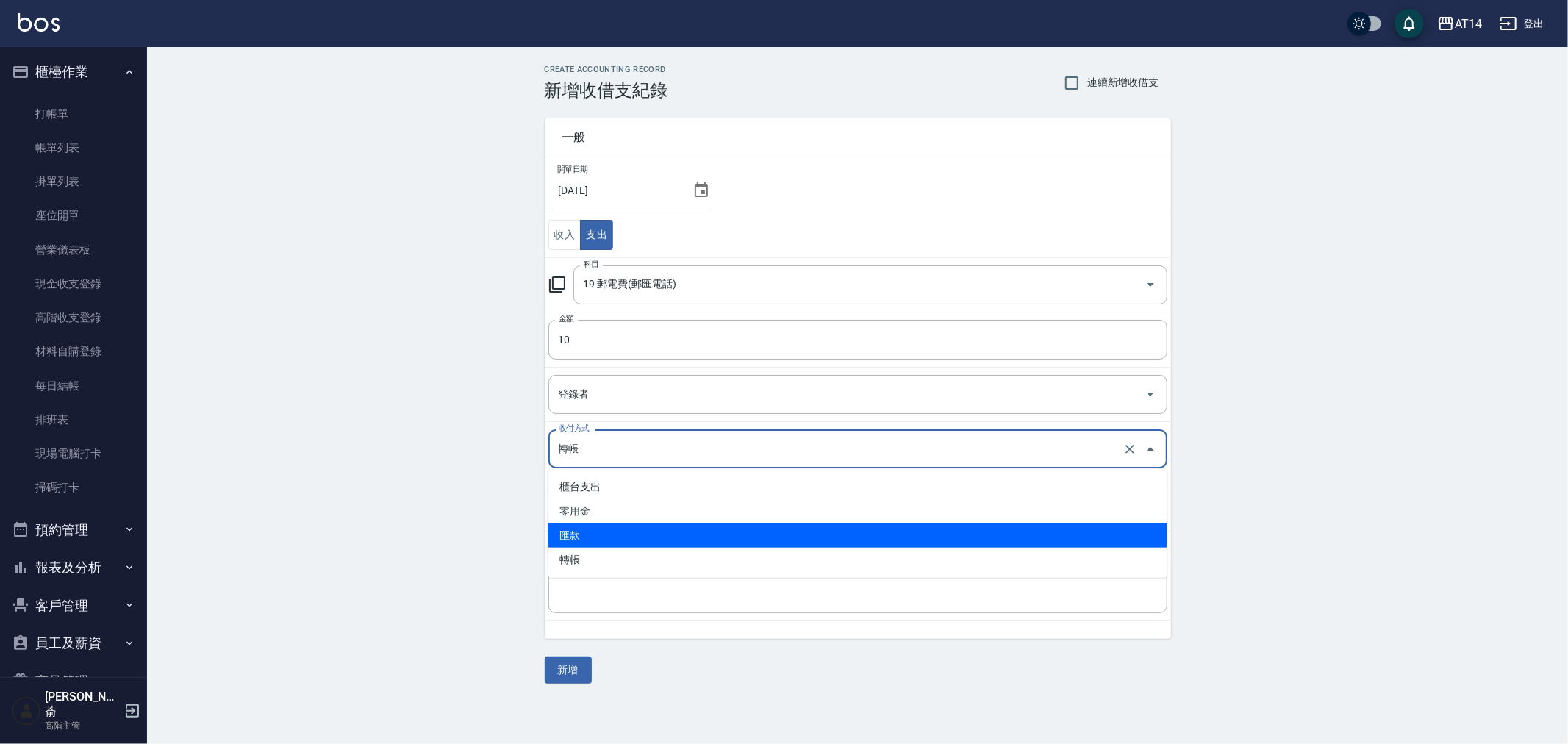
click at [651, 532] on li "匯款" at bounding box center [857, 535] width 619 height 24
type input "匯款"
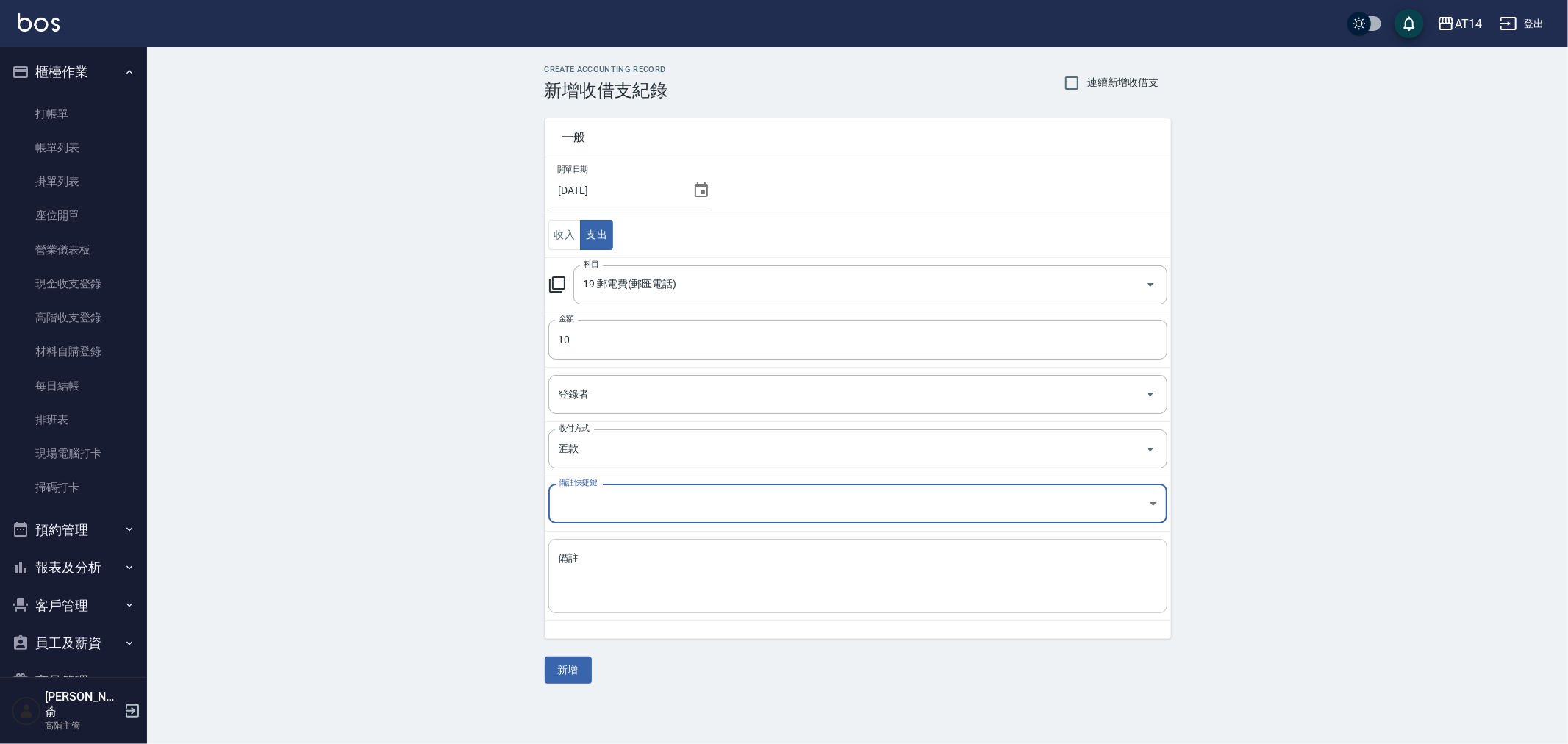
click at [648, 561] on textarea "備註" at bounding box center [857, 576] width 599 height 50
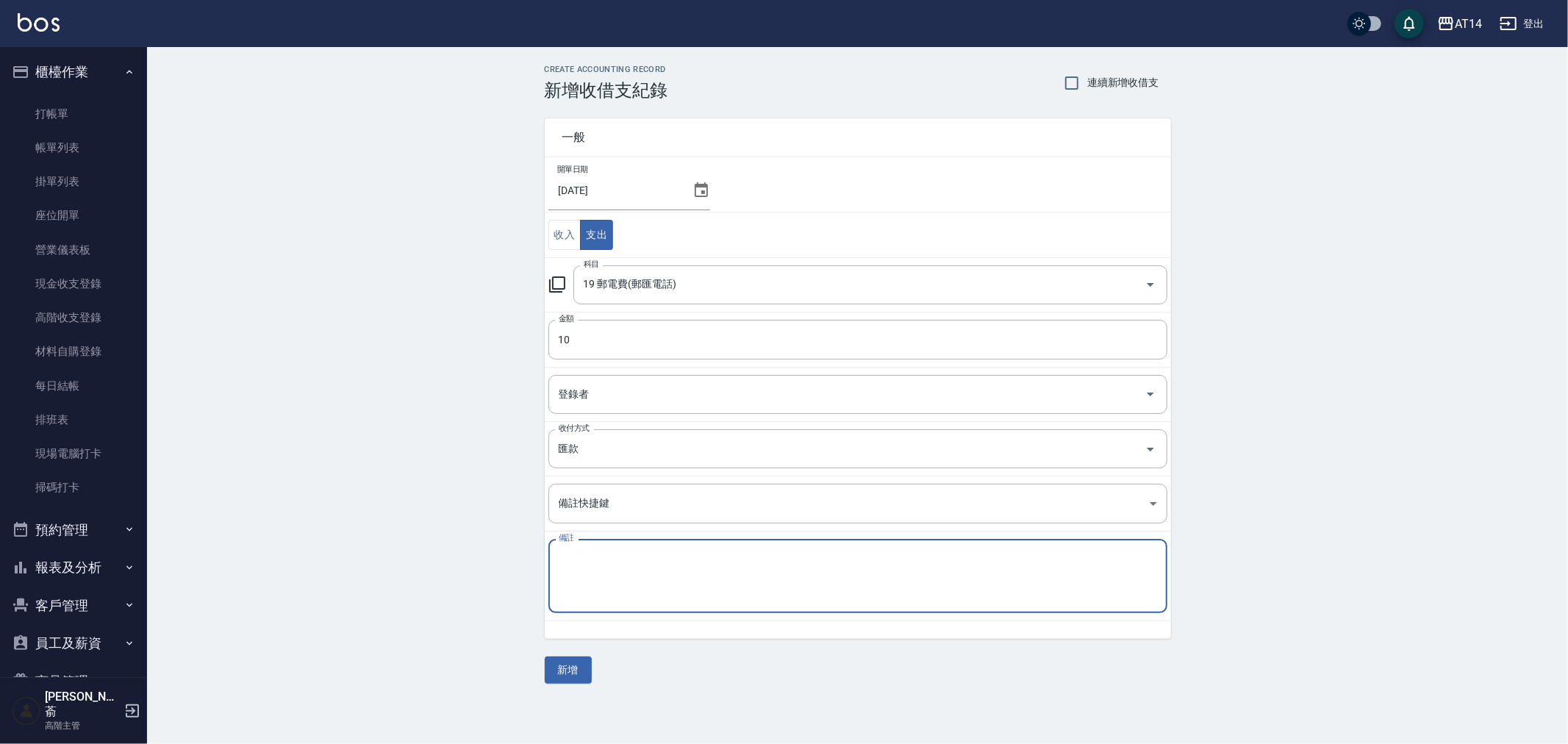
paste textarea "存摺 宿舍租金"
click at [585, 557] on textarea "存摺 宿舍租金" at bounding box center [857, 576] width 599 height 50
type textarea "存摺 匯費(宿舍租金)"
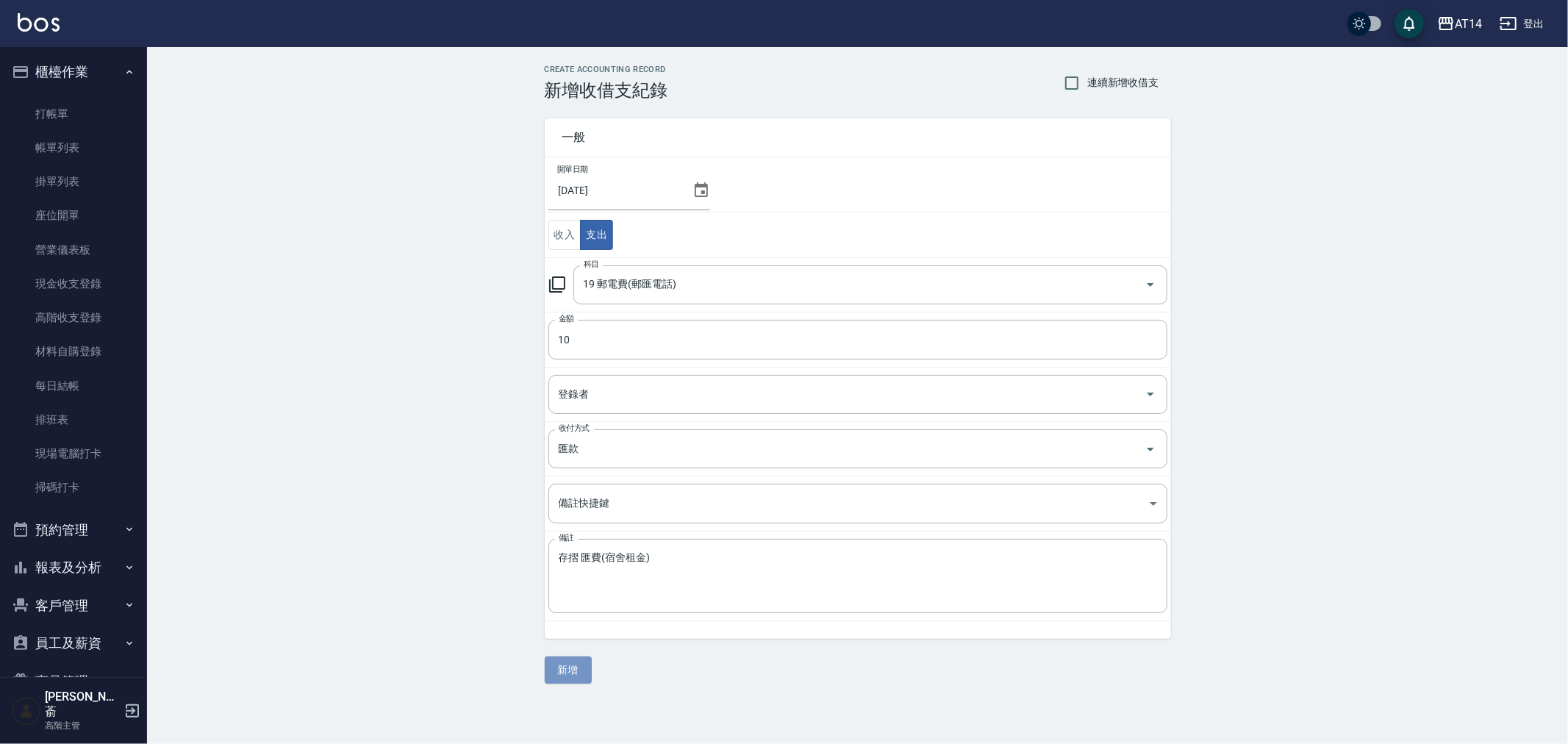
click at [566, 664] on button "新增" at bounding box center [568, 670] width 47 height 27
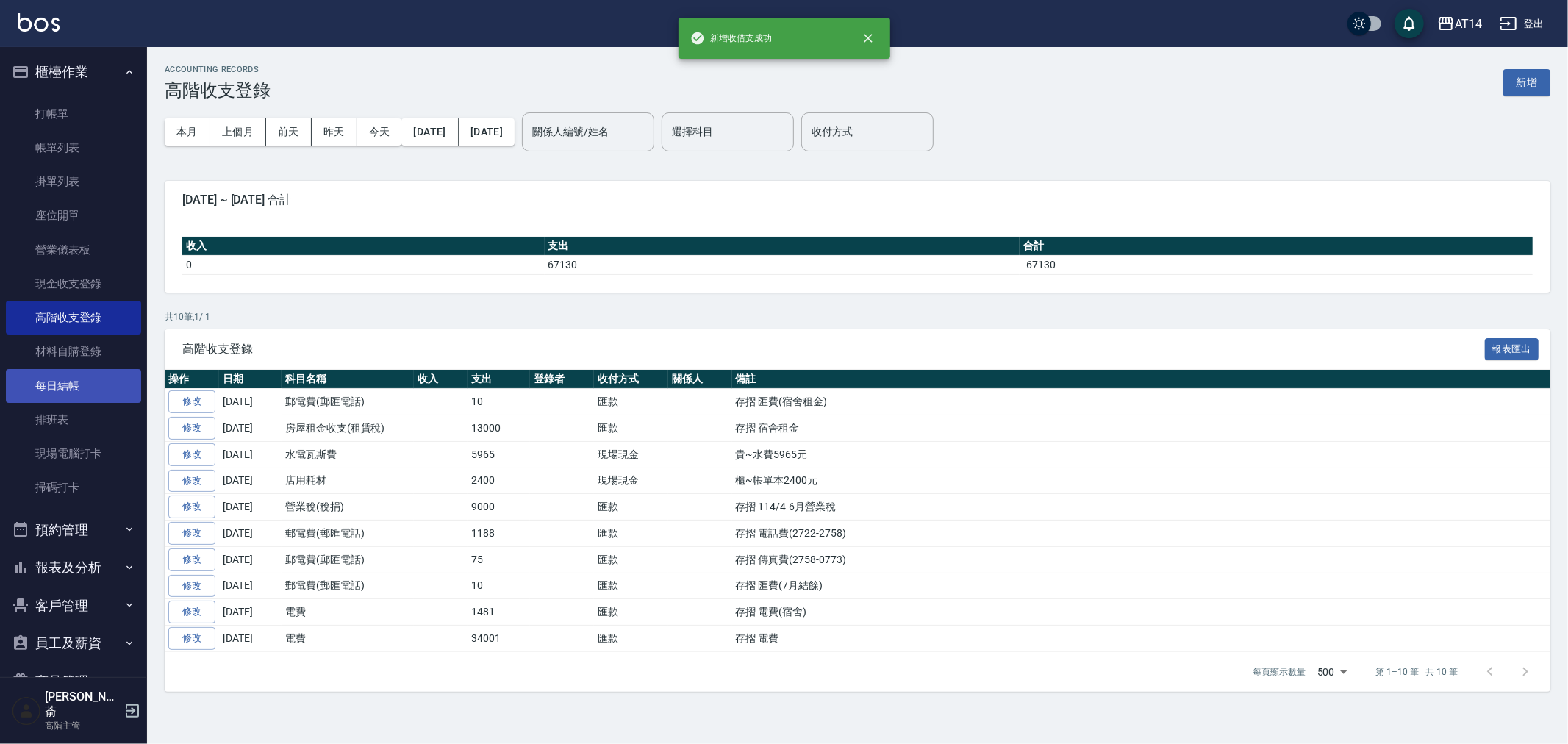
click at [54, 382] on link "每日結帳" at bounding box center [74, 386] width 136 height 34
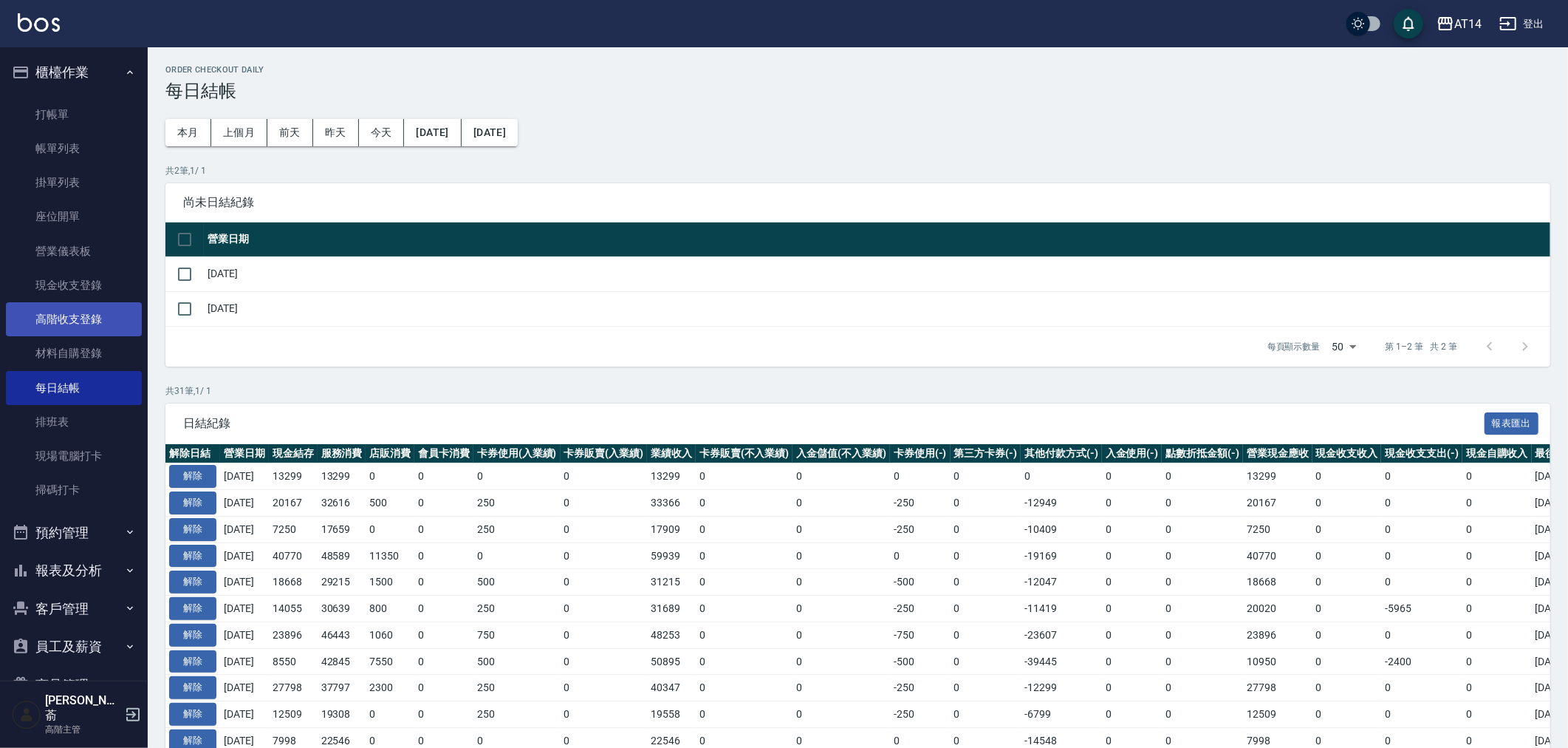
click at [71, 314] on link "高階收支登錄" at bounding box center [74, 319] width 136 height 34
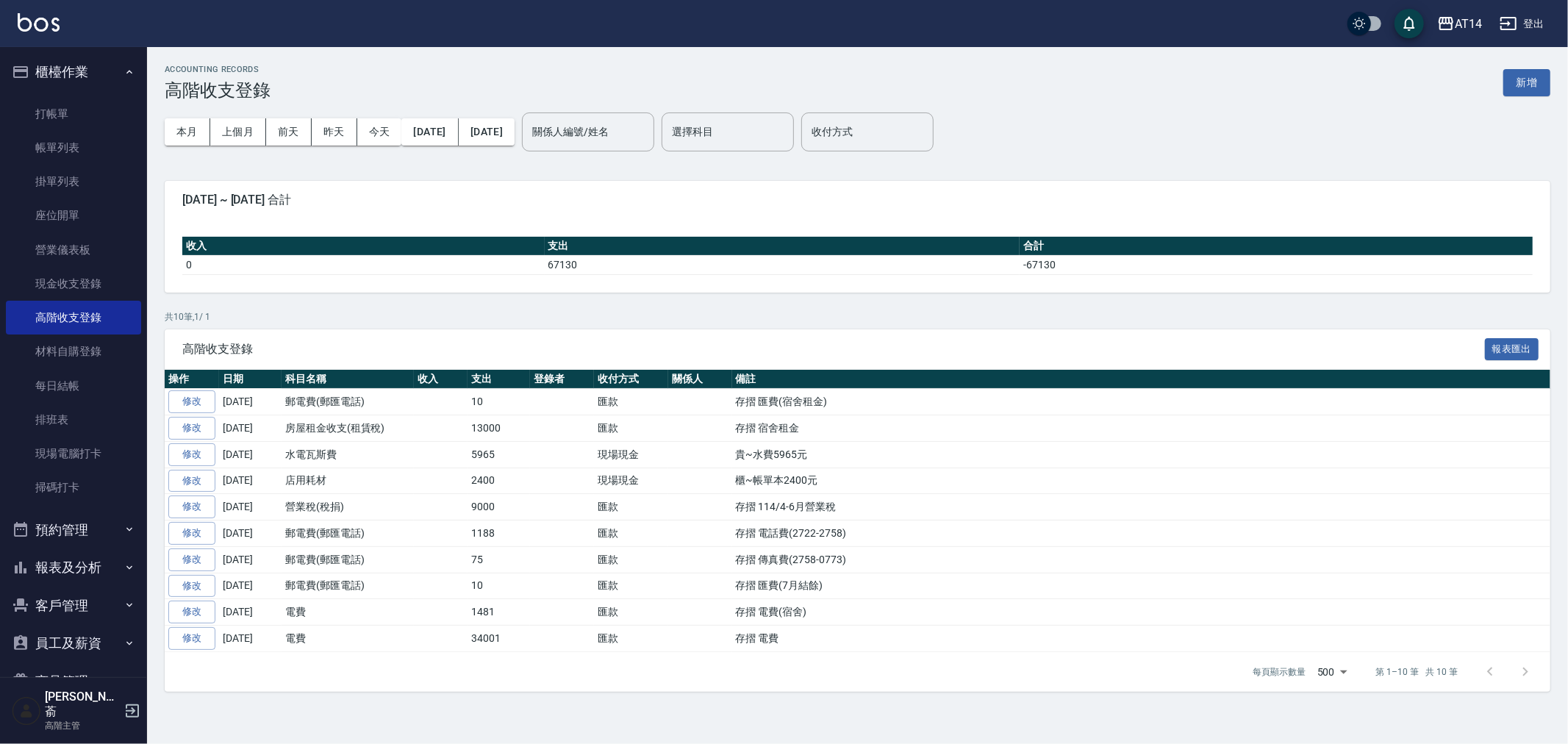
click at [238, 283] on div "收入 支出 合計 0 67130 -67130" at bounding box center [857, 255] width 1385 height 74
